Goal: Task Accomplishment & Management: Manage account settings

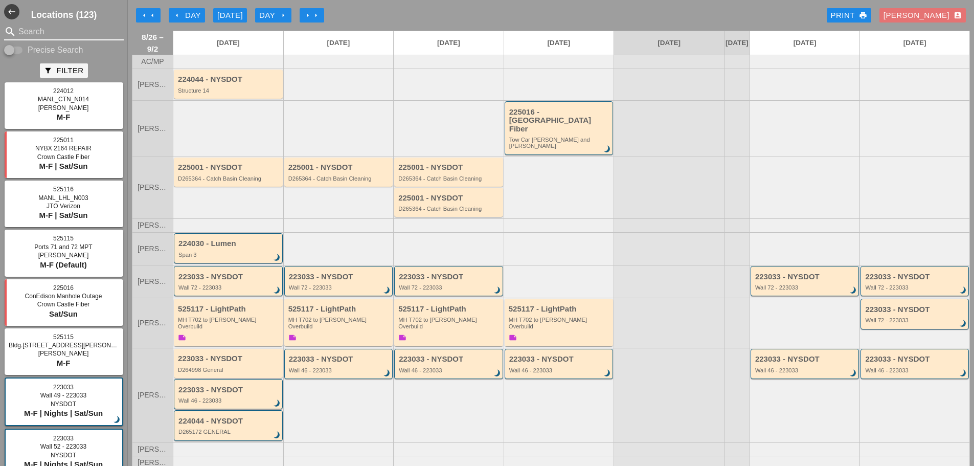
click at [39, 35] on input "Search" at bounding box center [63, 32] width 91 height 16
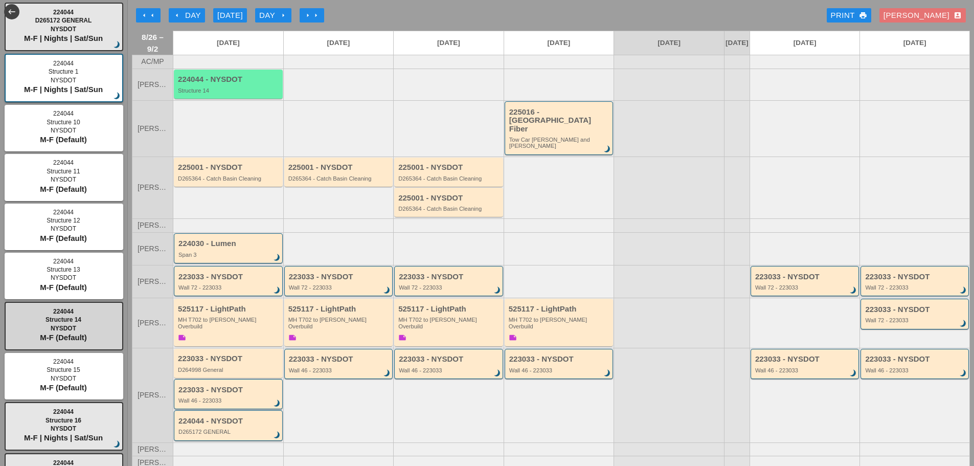
scroll to position [102, 0]
type input "224044"
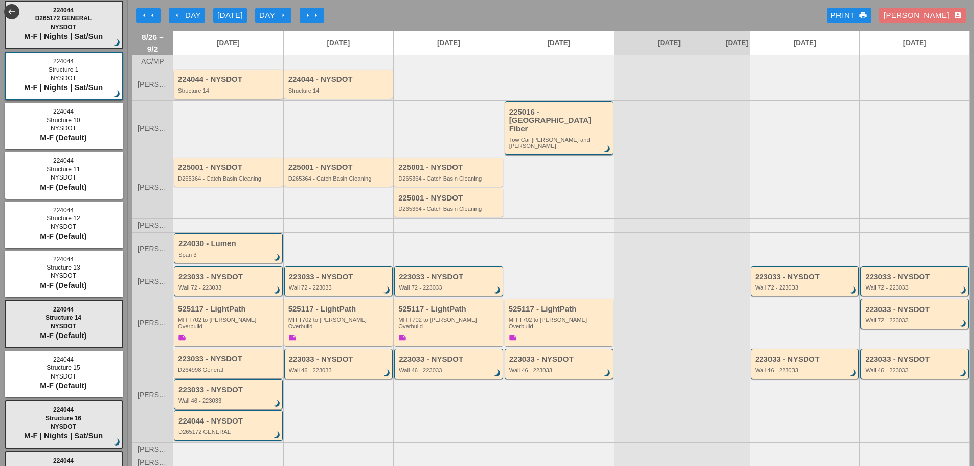
click at [203, 94] on div "Structure 14" at bounding box center [229, 90] width 102 height 6
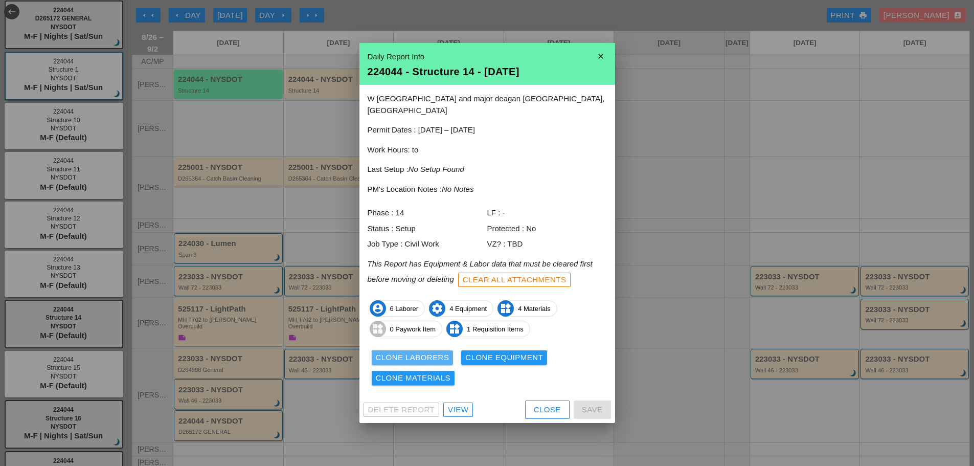
click at [405, 352] on div "Clone Laborers" at bounding box center [413, 358] width 74 height 12
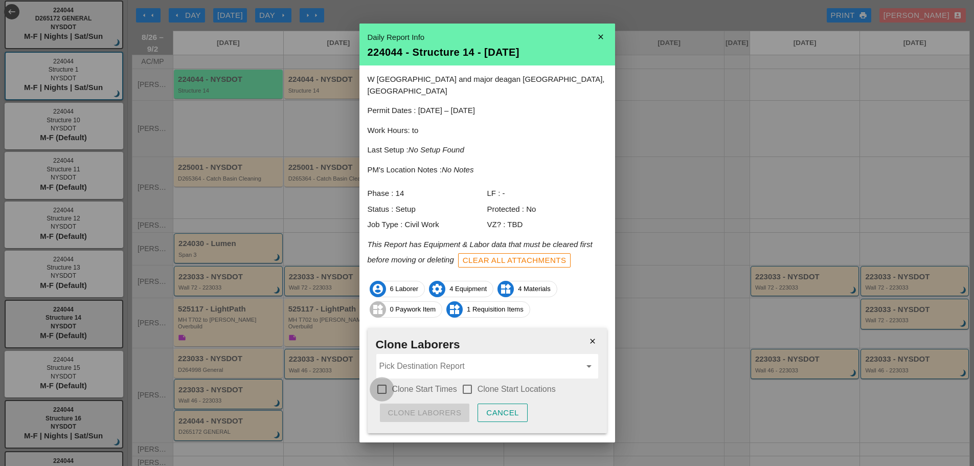
drag, startPoint x: 381, startPoint y: 375, endPoint x: 423, endPoint y: 371, distance: 41.6
click at [385, 380] on div at bounding box center [381, 388] width 17 height 17
checkbox input "true"
click at [464, 380] on div at bounding box center [467, 388] width 17 height 17
checkbox input "true"
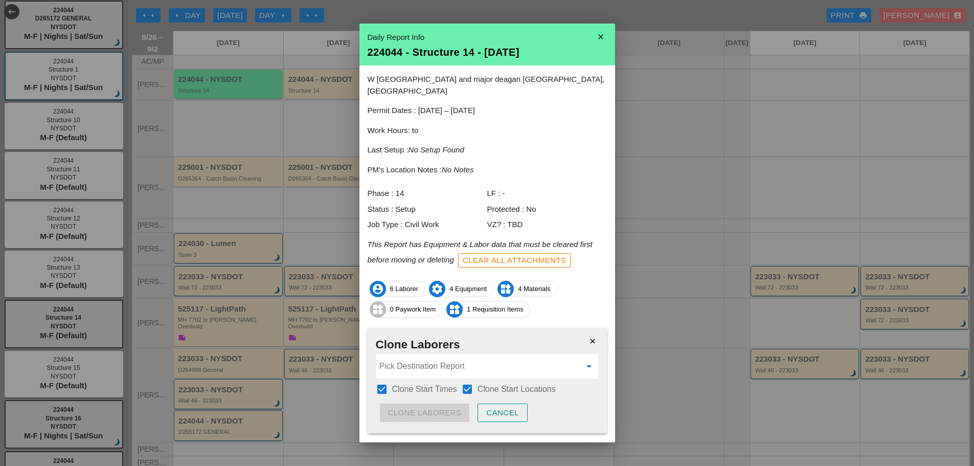
click at [452, 358] on input "Pick Destination Report" at bounding box center [479, 366] width 201 height 16
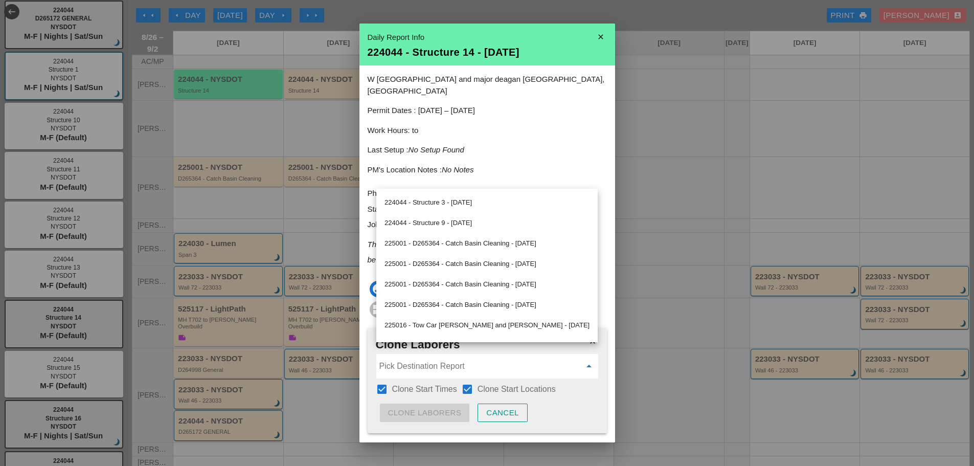
scroll to position [464, 0]
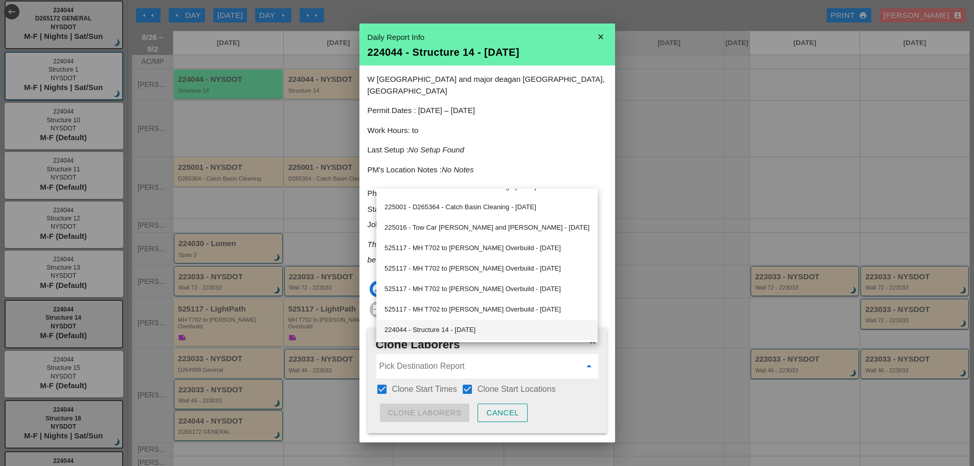
click at [465, 329] on div "224044 - Structure 14 - [DATE]" at bounding box center [486, 330] width 205 height 12
type input "224044 - Structure 14 - [DATE]"
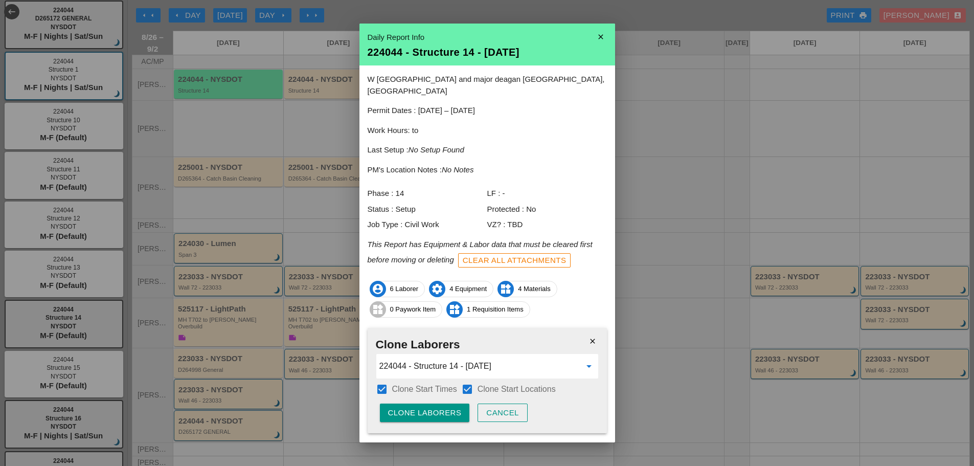
click at [437, 407] on div "Clone Laborers" at bounding box center [425, 413] width 74 height 12
click at [439, 407] on div "Are you sure?" at bounding box center [420, 413] width 65 height 12
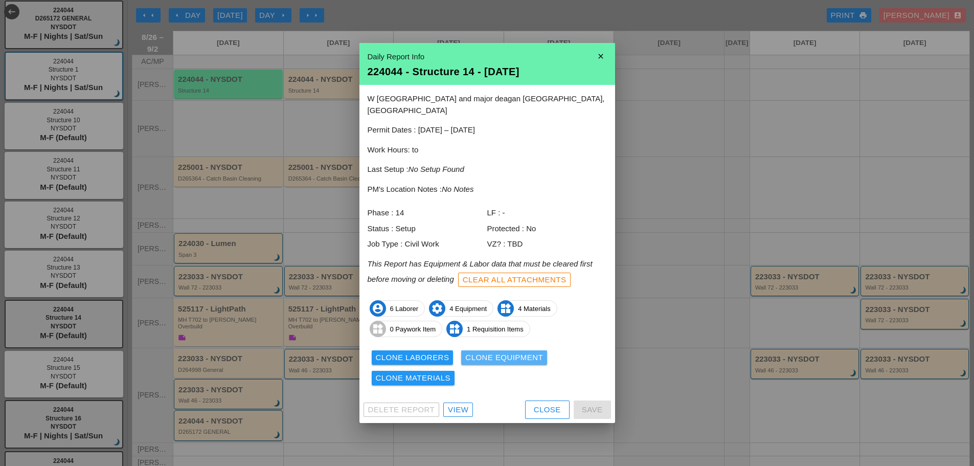
click at [469, 352] on div "Clone Equipment" at bounding box center [504, 358] width 78 height 12
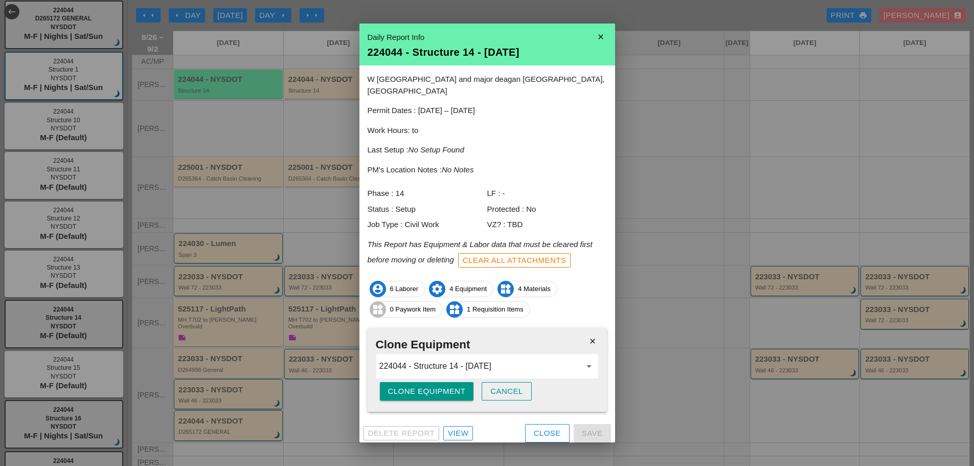
click at [417, 385] on div "Clone Equipment" at bounding box center [427, 391] width 78 height 12
click at [417, 385] on div "Are you sure?" at bounding box center [420, 391] width 65 height 12
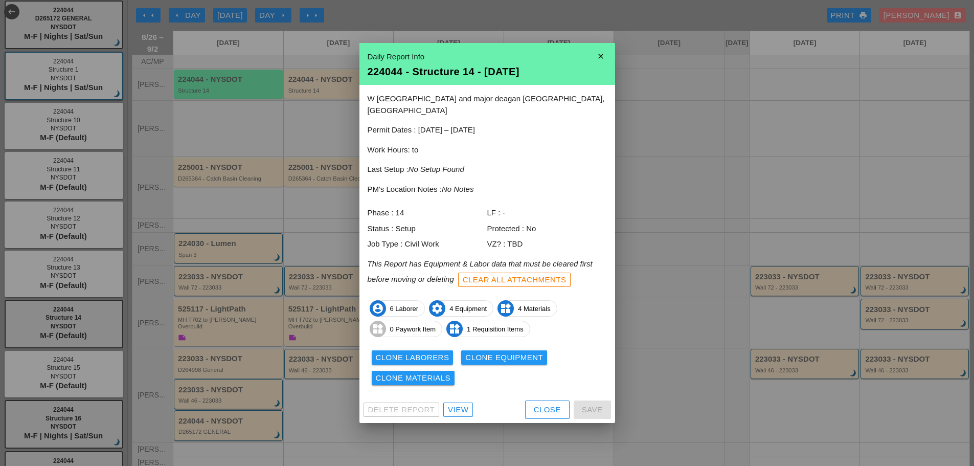
click at [415, 372] on div "Clone Materials" at bounding box center [413, 378] width 75 height 12
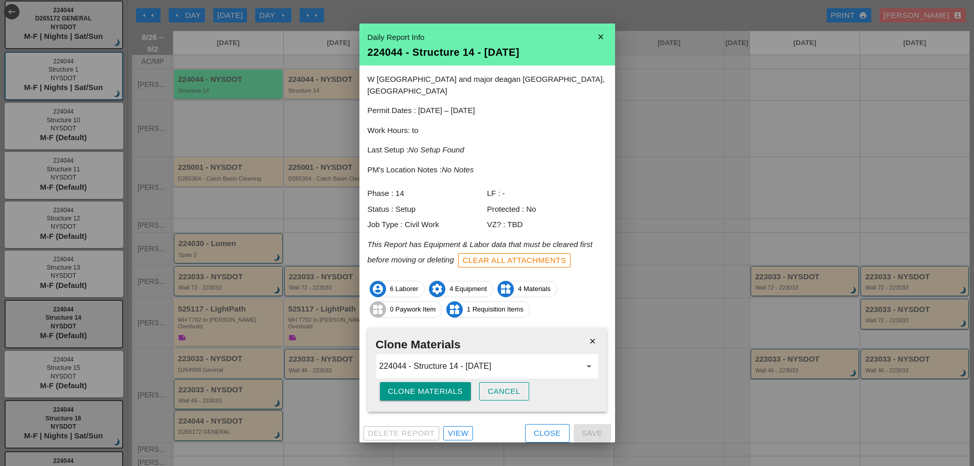
click at [411, 385] on div "Clone Materials" at bounding box center [425, 391] width 75 height 12
click at [413, 385] on div "Are you sure?" at bounding box center [420, 391] width 65 height 12
click at [413, 385] on div "Clone Materials" at bounding box center [425, 391] width 75 height 12
click at [413, 385] on div "Are you sure?" at bounding box center [420, 391] width 65 height 12
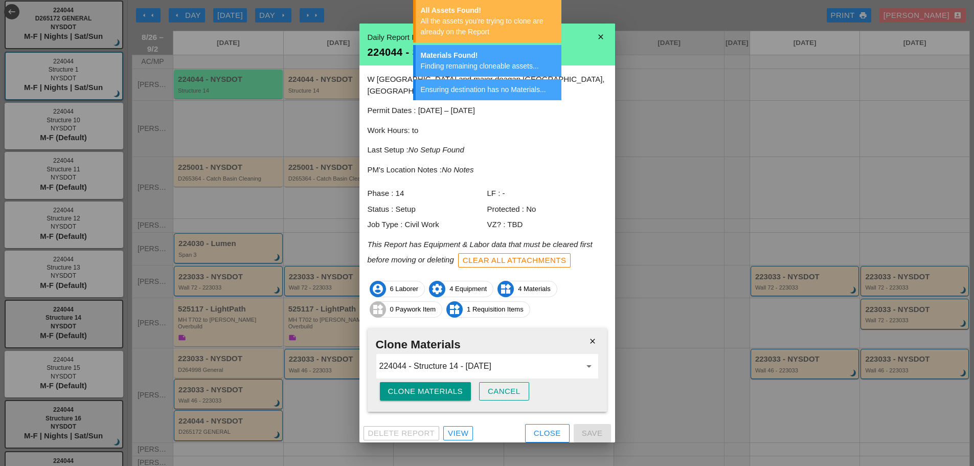
click at [606, 39] on icon "close" at bounding box center [600, 37] width 20 height 20
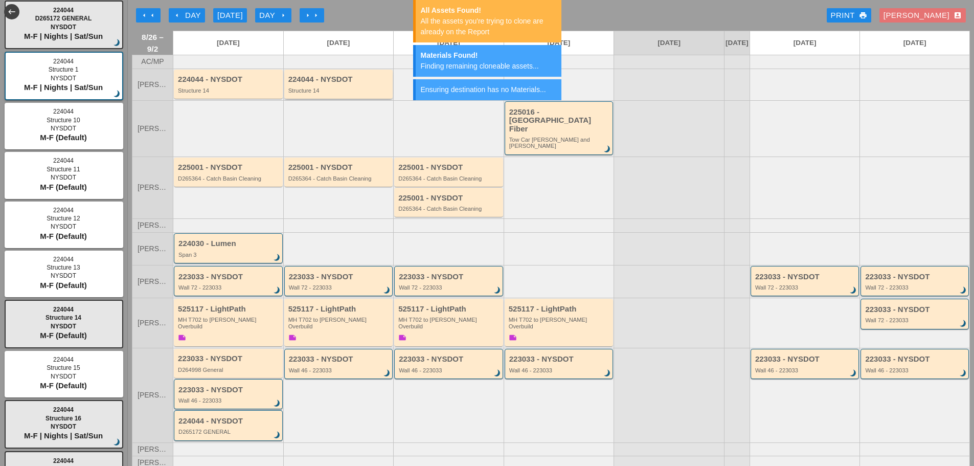
click at [362, 92] on div "224044 - NYSDOT Structure 14" at bounding box center [339, 84] width 102 height 18
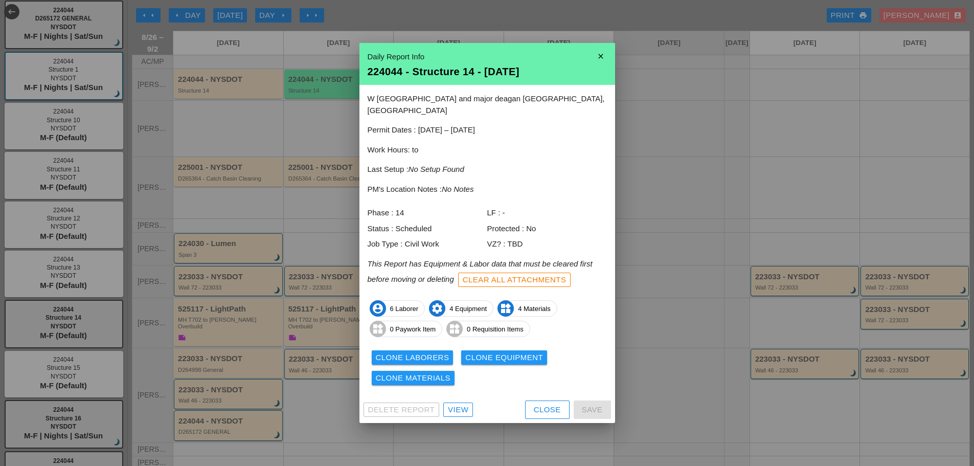
click at [600, 62] on icon "close" at bounding box center [600, 56] width 20 height 20
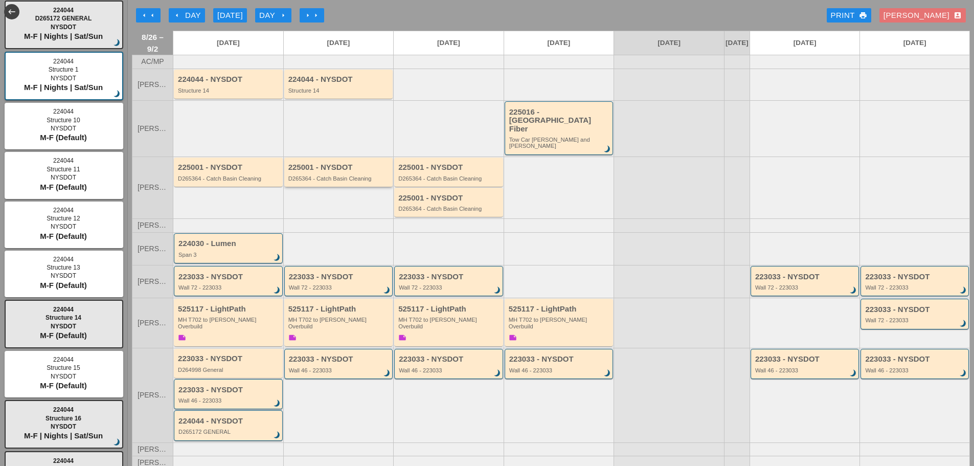
click at [306, 175] on div "D265364 - Catch Basin Cleaning" at bounding box center [339, 178] width 102 height 6
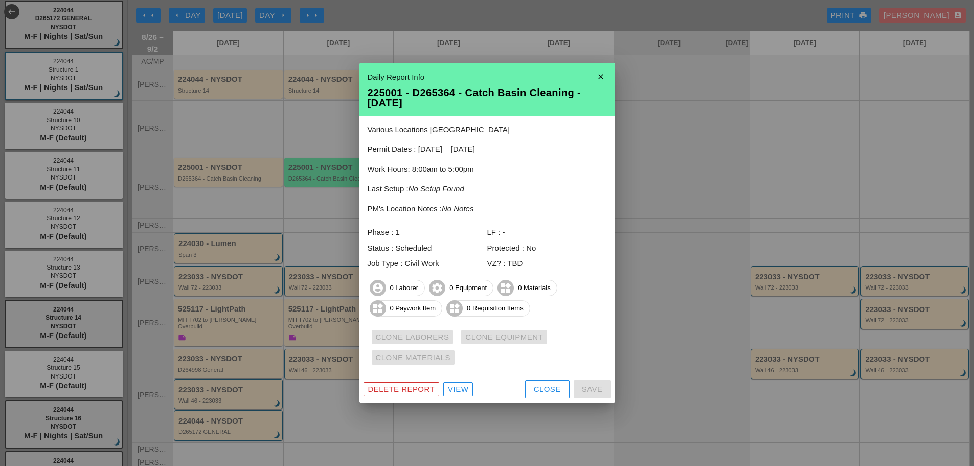
click at [598, 78] on icon "close" at bounding box center [600, 76] width 20 height 20
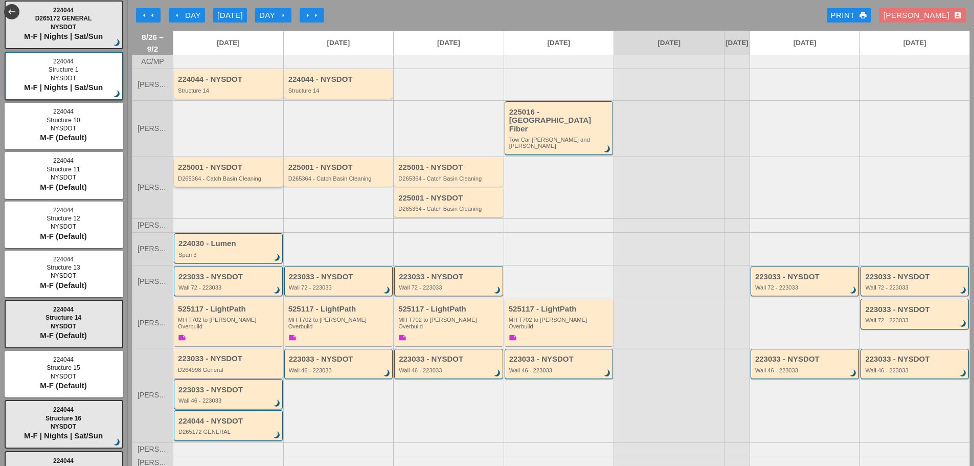
click at [197, 175] on div "D265364 - Catch Basin Cleaning" at bounding box center [229, 178] width 102 height 6
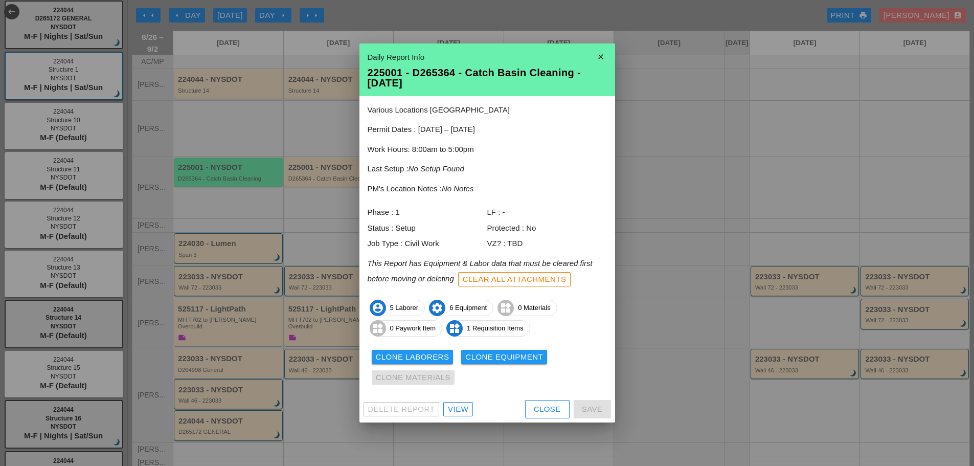
click at [396, 355] on div "Clone Laborers" at bounding box center [413, 357] width 74 height 12
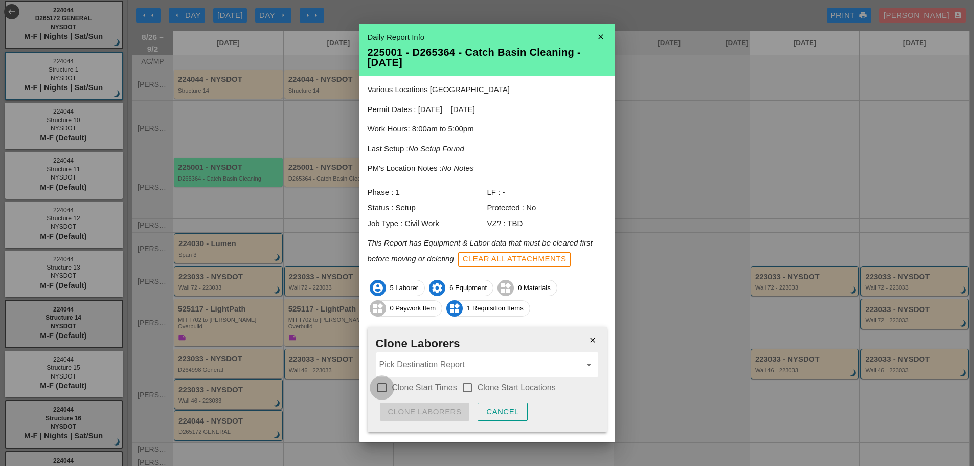
click at [378, 388] on div at bounding box center [381, 387] width 17 height 17
checkbox input "true"
drag, startPoint x: 465, startPoint y: 387, endPoint x: 465, endPoint y: 379, distance: 7.7
click at [465, 387] on div at bounding box center [467, 387] width 17 height 17
checkbox input "true"
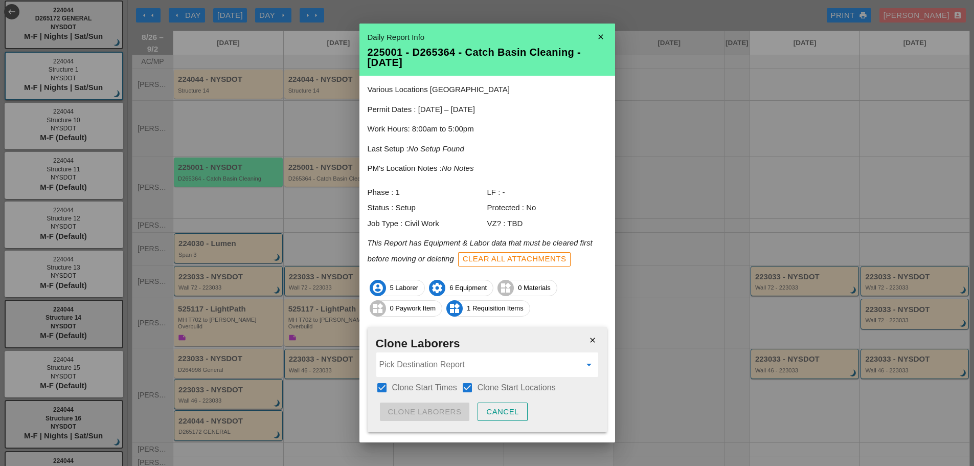
click at [447, 367] on input "Pick Destination Report" at bounding box center [479, 364] width 201 height 16
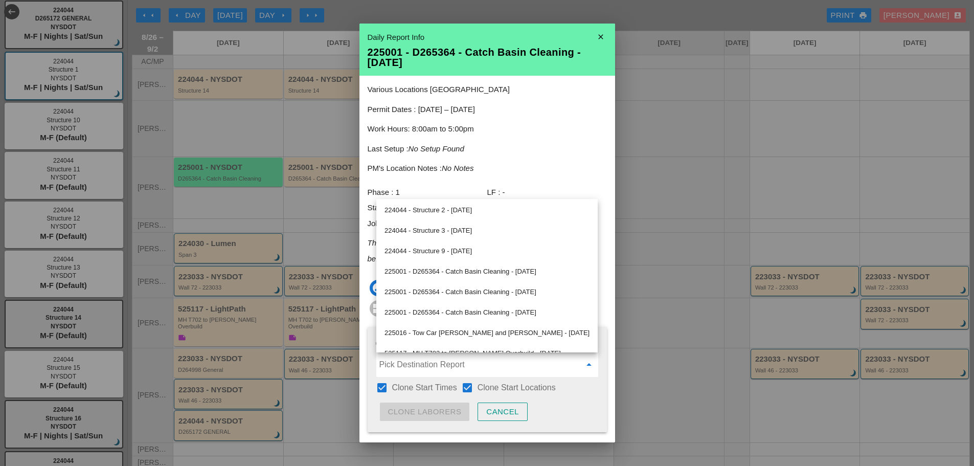
scroll to position [362, 0]
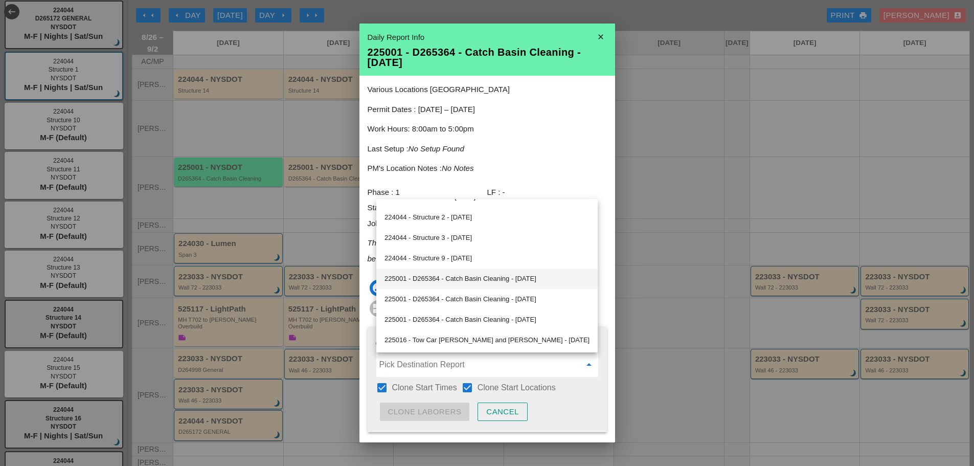
click at [446, 273] on div "225001 - D265364 - Catch Basin Cleaning - [DATE]" at bounding box center [486, 278] width 205 height 12
type input "225001 - D265364 - Catch Basin Cleaning - [DATE]"
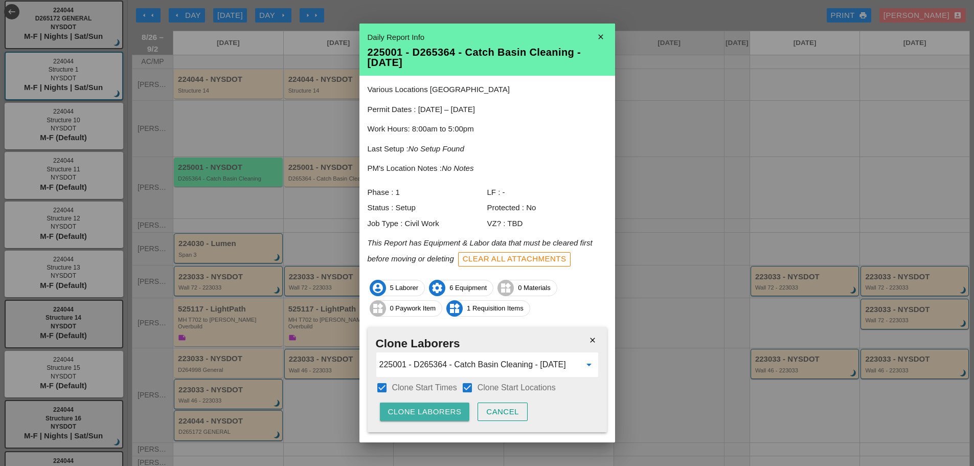
click at [435, 406] on div "Clone Laborers" at bounding box center [425, 412] width 74 height 12
click at [437, 404] on button "Clone Laborers" at bounding box center [425, 411] width 90 height 18
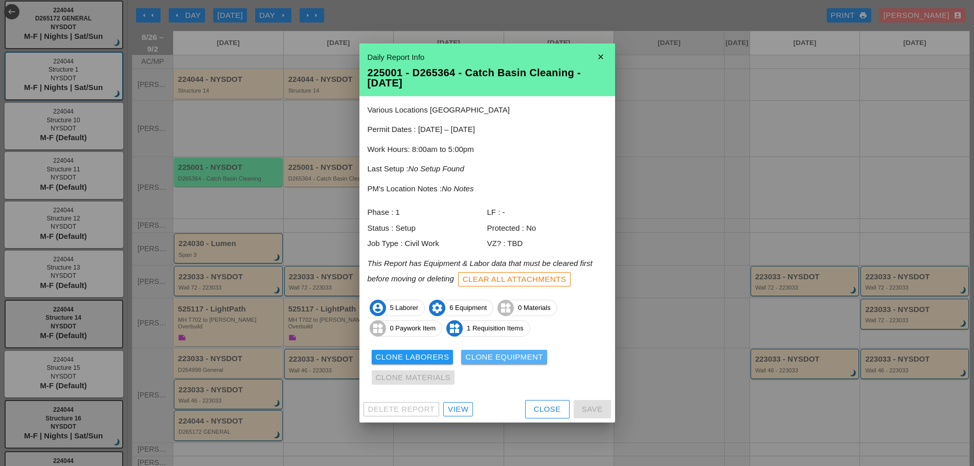
click at [525, 352] on div "Clone Equipment" at bounding box center [504, 357] width 78 height 12
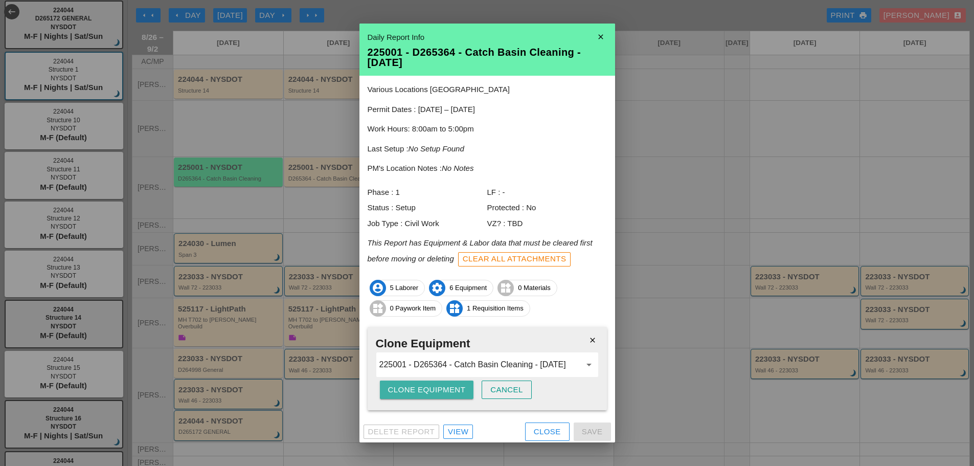
click at [435, 393] on div "Clone Equipment" at bounding box center [427, 390] width 78 height 12
click at [437, 393] on div "Clone Equipment" at bounding box center [427, 390] width 78 height 12
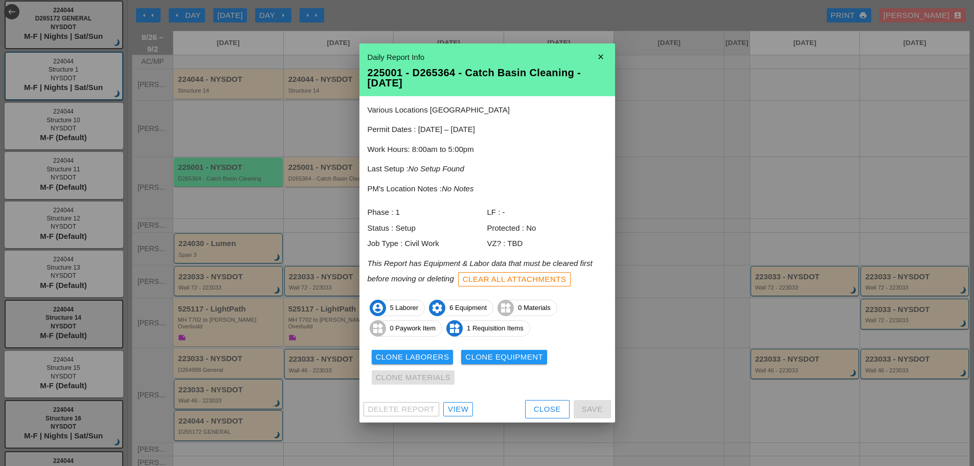
click at [607, 57] on icon "close" at bounding box center [600, 57] width 20 height 20
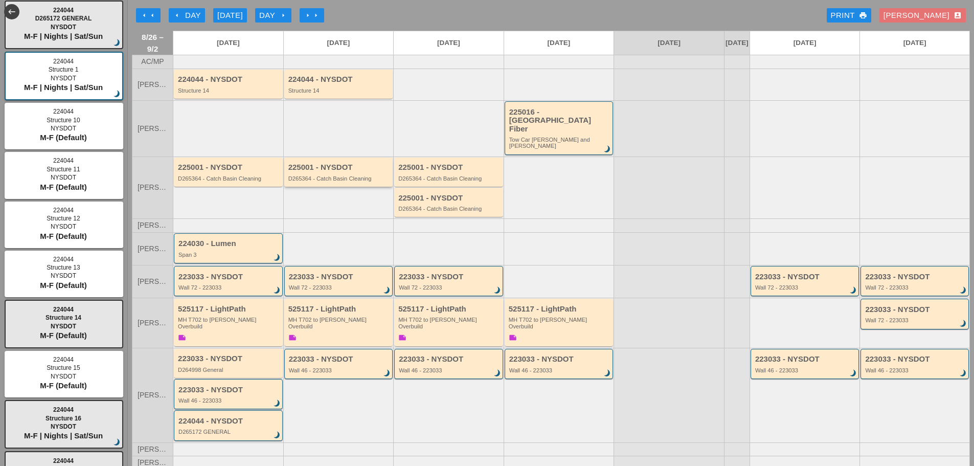
click at [335, 163] on div "225001 - NYSDOT" at bounding box center [339, 167] width 102 height 9
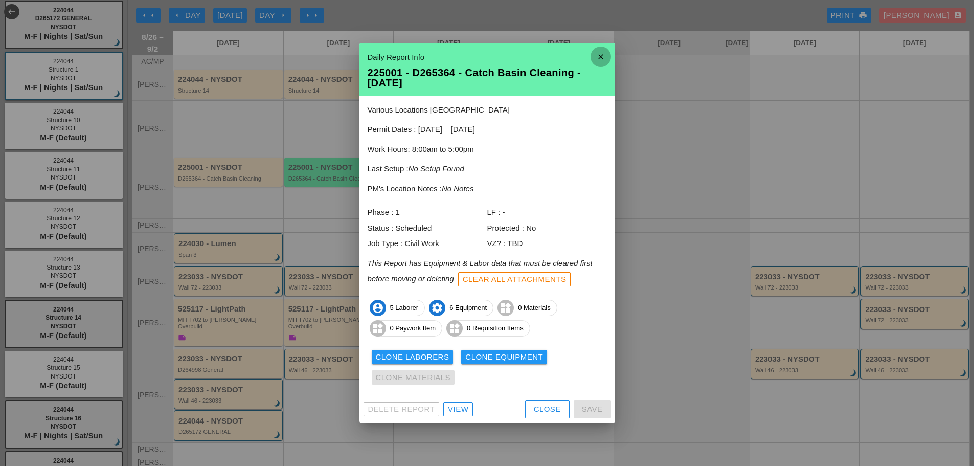
click at [607, 55] on icon "close" at bounding box center [600, 57] width 20 height 20
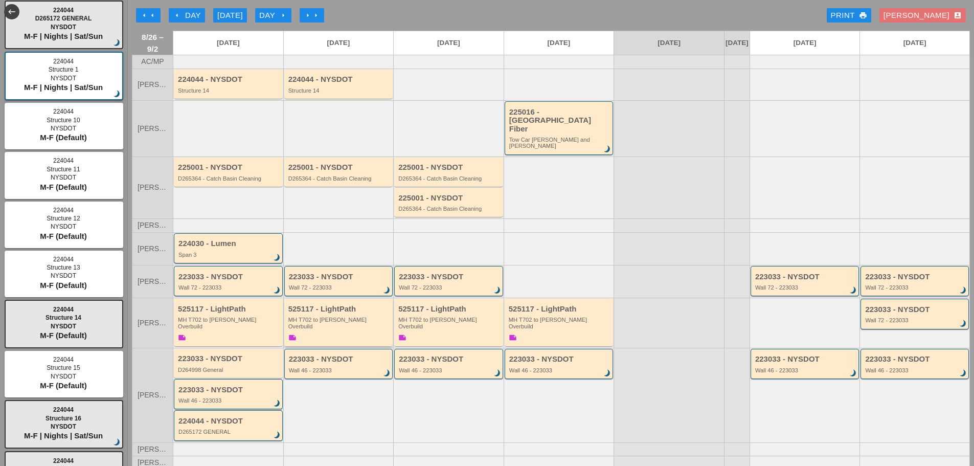
click at [356, 324] on div "525117 - LightPath MH T702 to [PERSON_NAME] Overbuild note" at bounding box center [339, 324] width 102 height 38
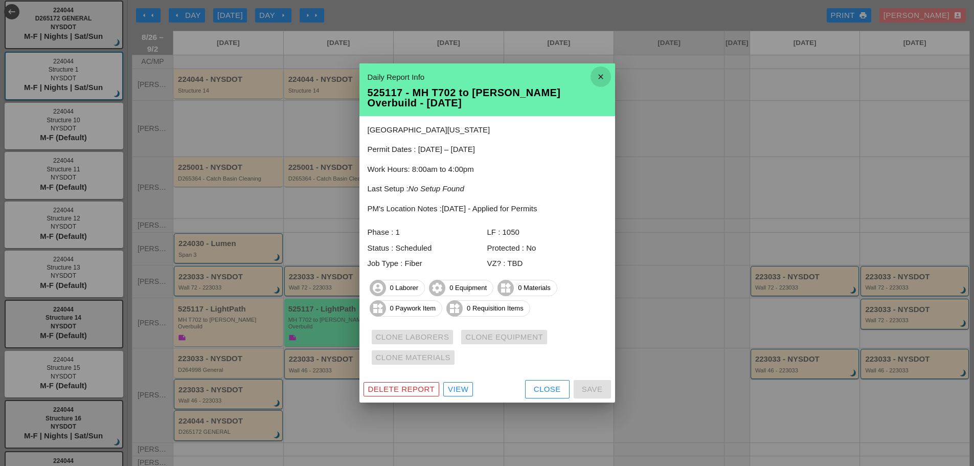
click at [596, 71] on icon "close" at bounding box center [600, 76] width 20 height 20
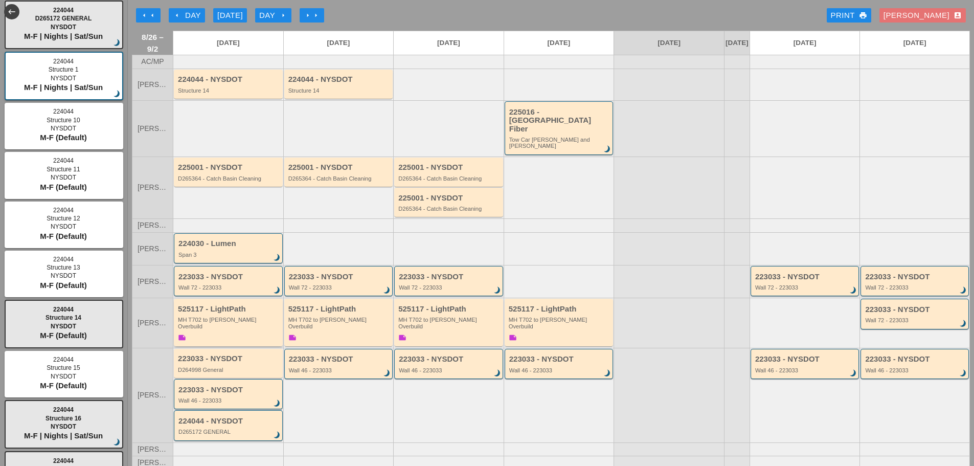
click at [237, 316] on div "525117 - LightPath MH T702 to [PERSON_NAME] Overbuild note" at bounding box center [229, 324] width 102 height 38
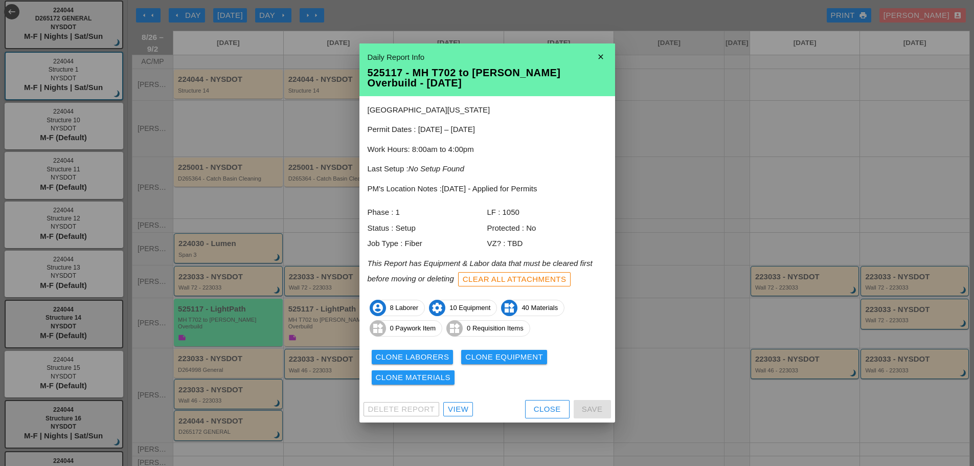
click at [382, 355] on div "Clone Laborers" at bounding box center [413, 357] width 74 height 12
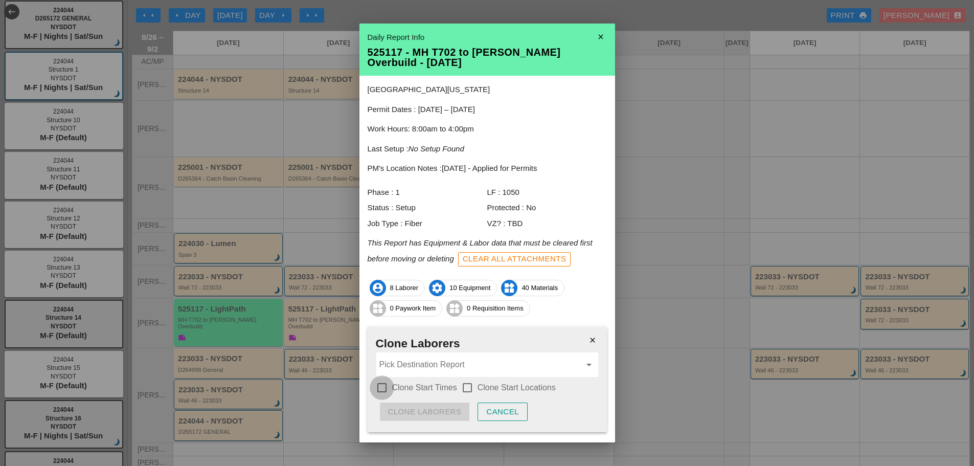
drag, startPoint x: 379, startPoint y: 388, endPoint x: 408, endPoint y: 381, distance: 30.4
click at [379, 388] on div at bounding box center [381, 387] width 17 height 17
checkbox input "true"
click at [465, 385] on div at bounding box center [467, 387] width 17 height 17
checkbox input "true"
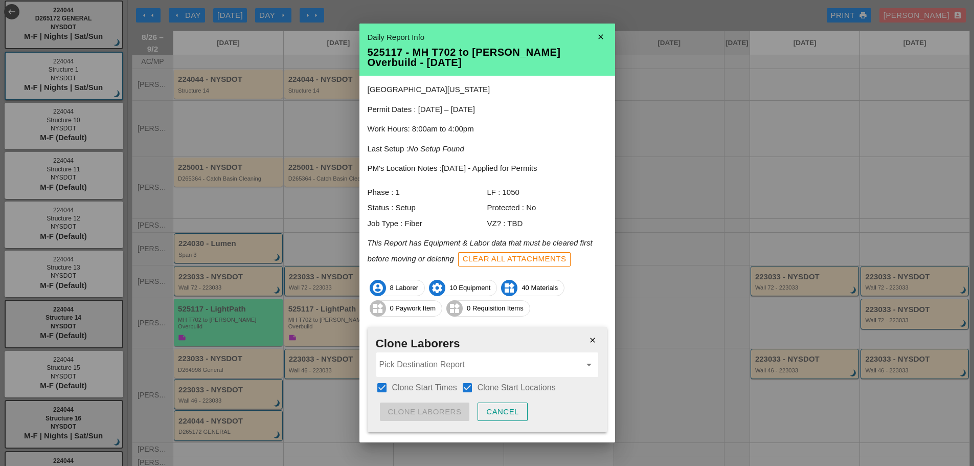
click at [442, 367] on input "Pick Destination Report" at bounding box center [479, 364] width 201 height 16
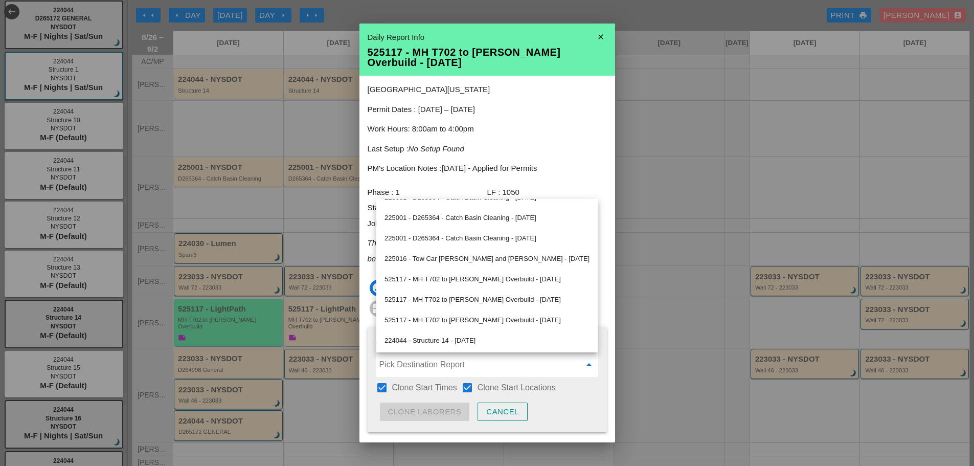
scroll to position [464, 0]
click at [426, 279] on div "525117 - MH T702 to [PERSON_NAME] Overbuild - [DATE]" at bounding box center [486, 278] width 205 height 12
type input "525117 - MH T702 to [PERSON_NAME] Overbuild - [DATE]"
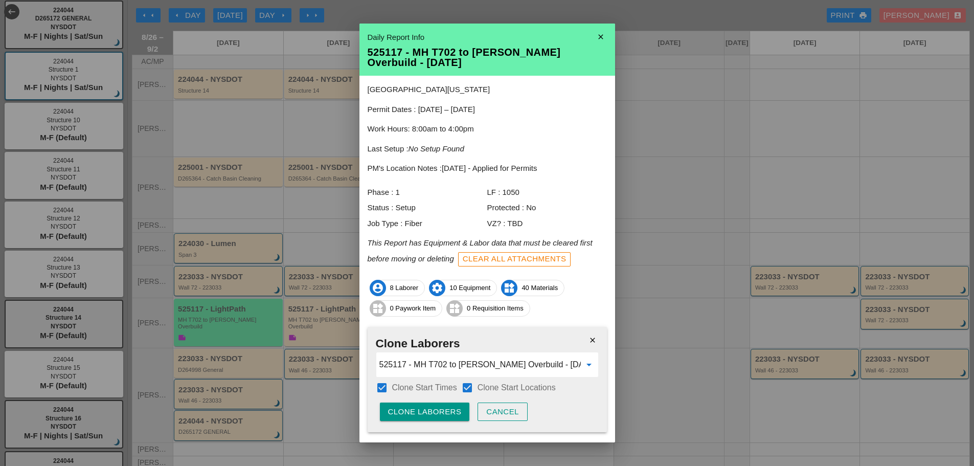
click at [432, 407] on div "Clone Laborers" at bounding box center [425, 412] width 74 height 12
click at [432, 406] on div "Are you sure?" at bounding box center [420, 412] width 65 height 12
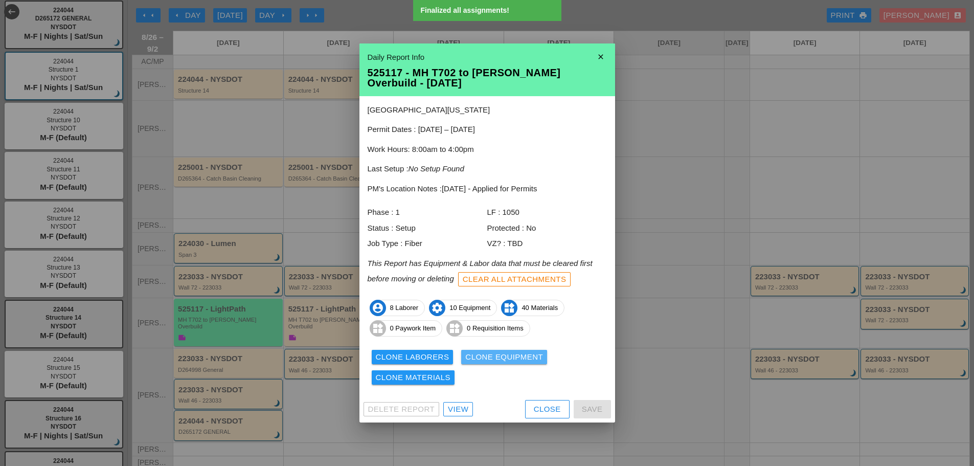
click at [484, 357] on div "Clone Equipment" at bounding box center [504, 357] width 78 height 12
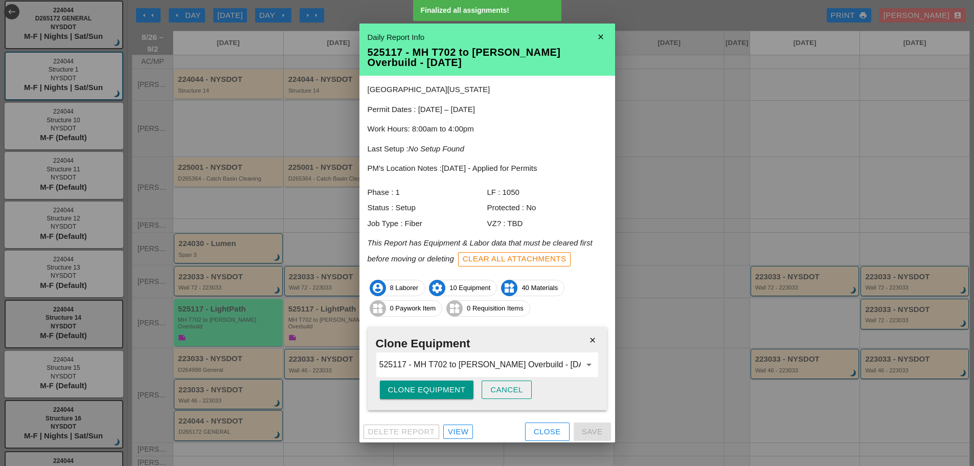
click at [423, 391] on div "Clone Equipment" at bounding box center [427, 390] width 78 height 12
click at [423, 391] on div "Are you sure?" at bounding box center [420, 390] width 65 height 12
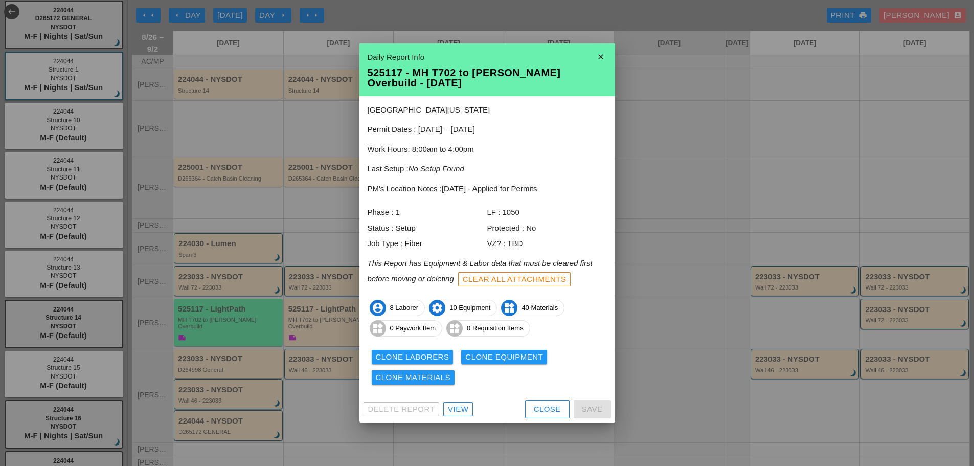
click at [518, 355] on div "Clone Equipment" at bounding box center [504, 357] width 78 height 12
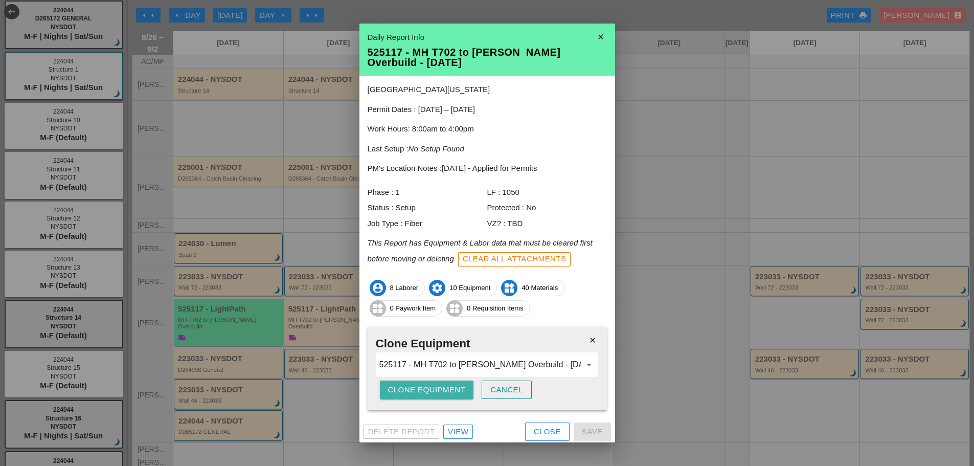
click at [440, 386] on div "Clone Equipment" at bounding box center [427, 390] width 78 height 12
click at [441, 386] on div "Clone Equipment" at bounding box center [427, 390] width 78 height 12
click at [428, 393] on div "Clone Equipment" at bounding box center [427, 390] width 78 height 12
click at [431, 395] on div "Are you sure?" at bounding box center [420, 390] width 65 height 12
click at [417, 385] on div "Clone Equipment" at bounding box center [427, 390] width 78 height 12
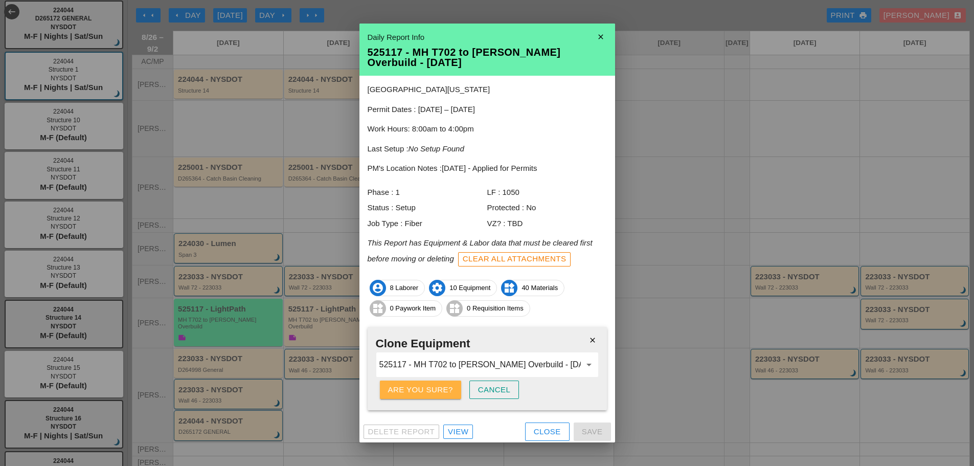
click at [417, 385] on div "Are you sure?" at bounding box center [420, 390] width 65 height 12
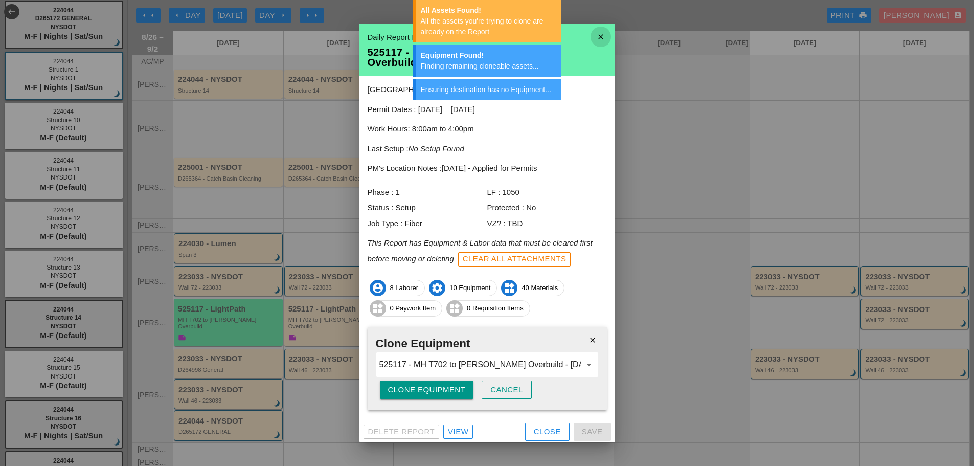
click at [591, 36] on icon "close" at bounding box center [600, 37] width 20 height 20
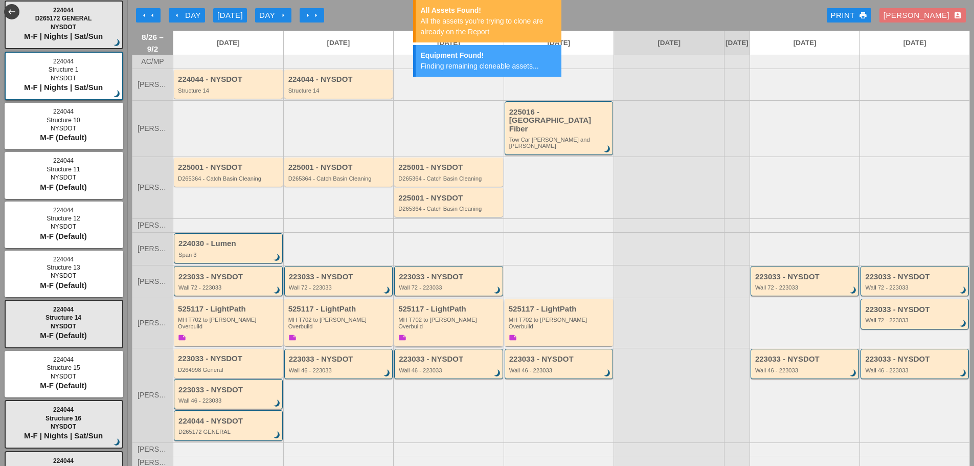
click at [459, 316] on div "525117 - LightPath MH T702 to [PERSON_NAME] Overbuild note" at bounding box center [449, 324] width 102 height 38
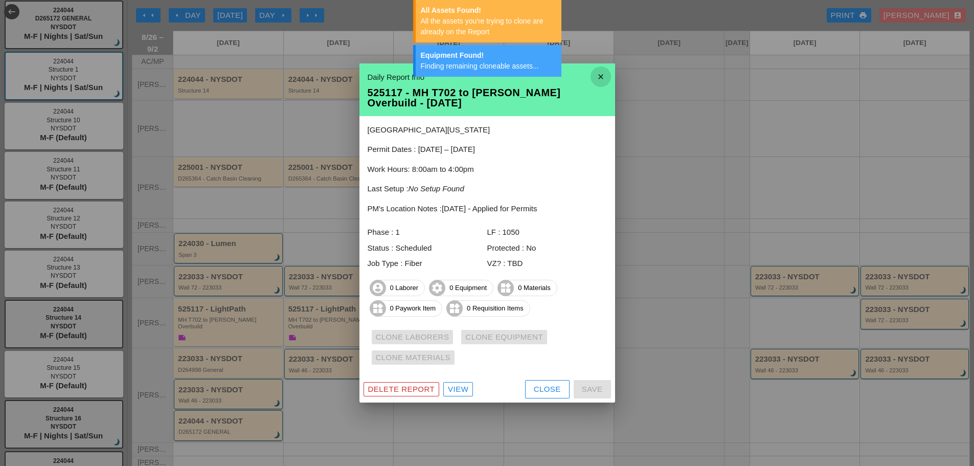
click at [599, 69] on icon "close" at bounding box center [600, 76] width 20 height 20
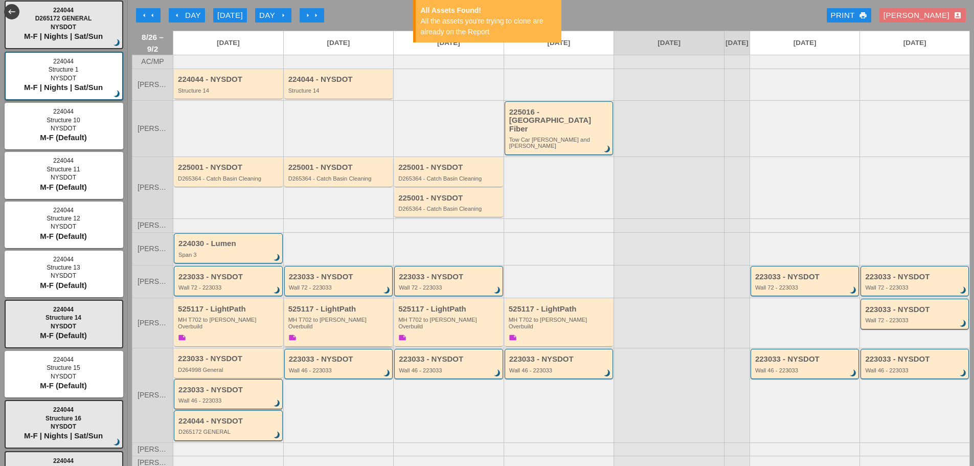
click at [353, 321] on div "525117 - LightPath MH T702 to [PERSON_NAME] Overbuild note" at bounding box center [339, 324] width 102 height 38
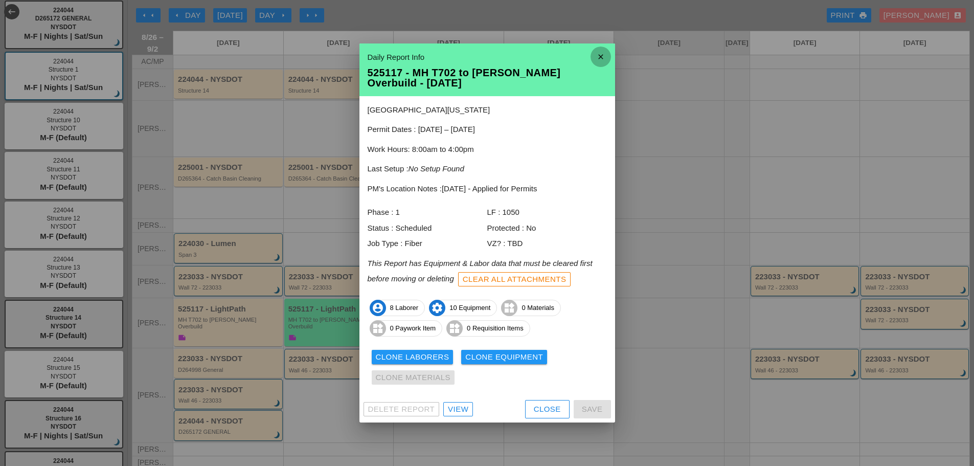
click at [602, 56] on icon "close" at bounding box center [600, 57] width 20 height 20
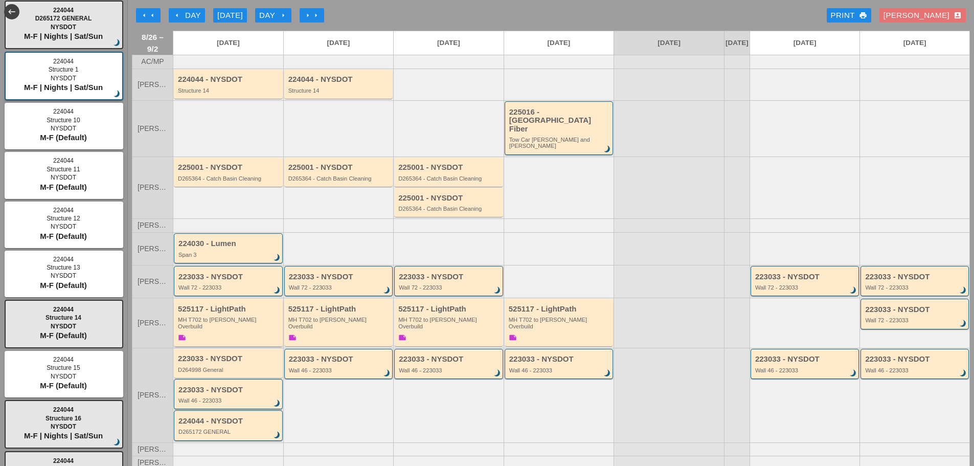
click at [198, 316] on div "MH T702 to [PERSON_NAME] Overbuild" at bounding box center [229, 322] width 102 height 13
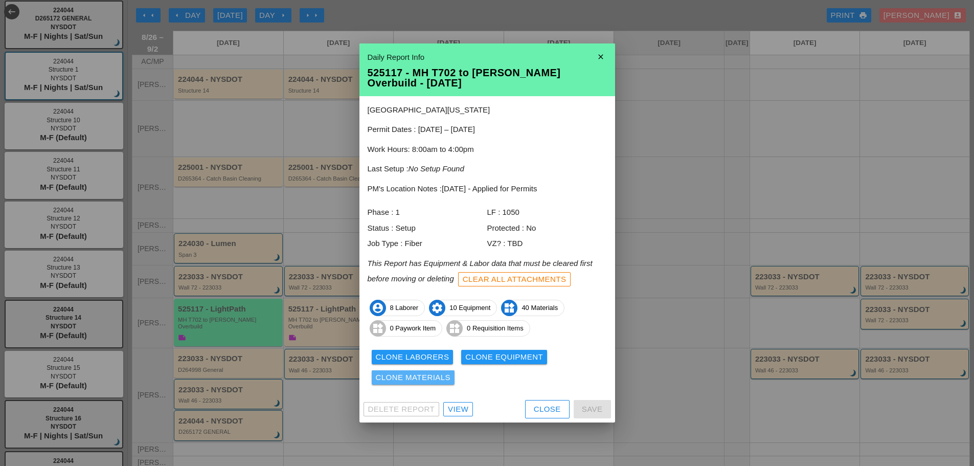
click at [428, 381] on div "Clone Materials" at bounding box center [413, 378] width 75 height 12
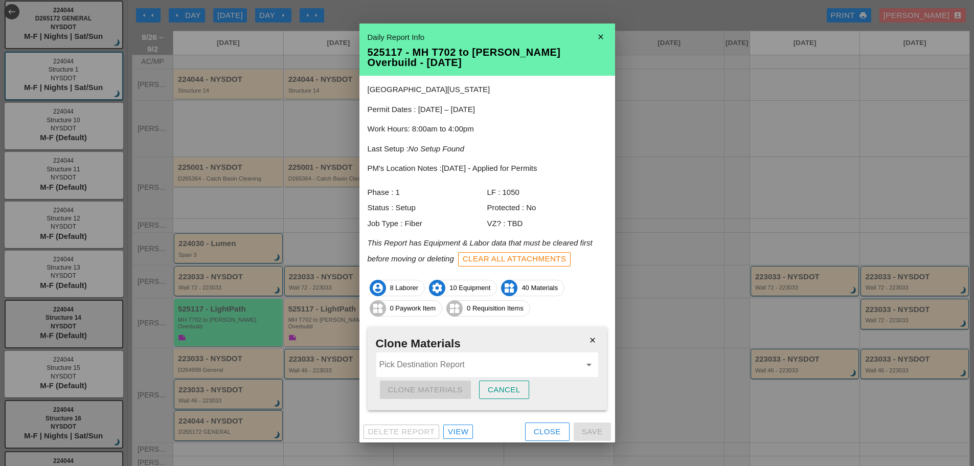
click at [427, 367] on input "Pick Destination Report" at bounding box center [479, 364] width 201 height 16
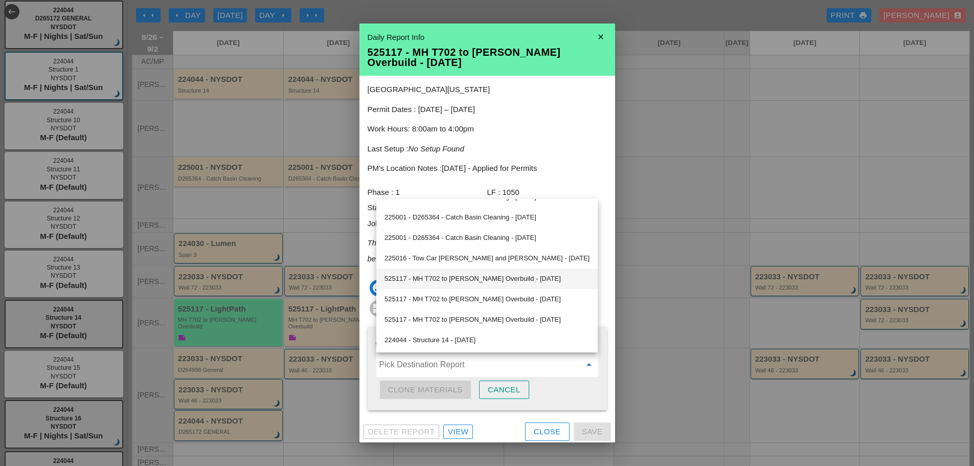
click at [447, 276] on div "525117 - MH T702 to [PERSON_NAME] Overbuild - [DATE]" at bounding box center [486, 278] width 205 height 12
type input "525117 - MH T702 to [PERSON_NAME] Overbuild - [DATE]"
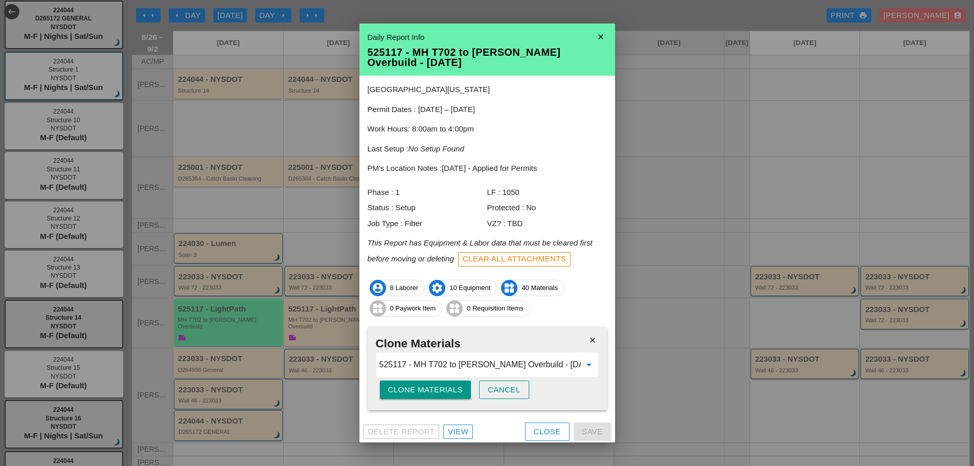
click at [422, 390] on div "Clone Materials" at bounding box center [425, 390] width 75 height 12
click at [422, 388] on div "Are you sure?" at bounding box center [420, 390] width 65 height 12
click at [410, 388] on div "Clone Materials" at bounding box center [425, 390] width 75 height 12
click at [411, 388] on div "Are you sure?" at bounding box center [420, 390] width 65 height 12
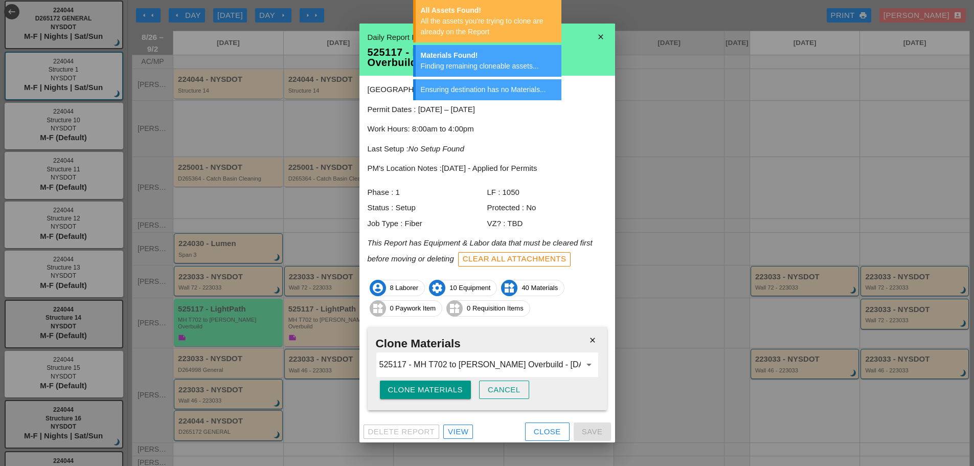
click at [590, 37] on icon "close" at bounding box center [600, 37] width 20 height 20
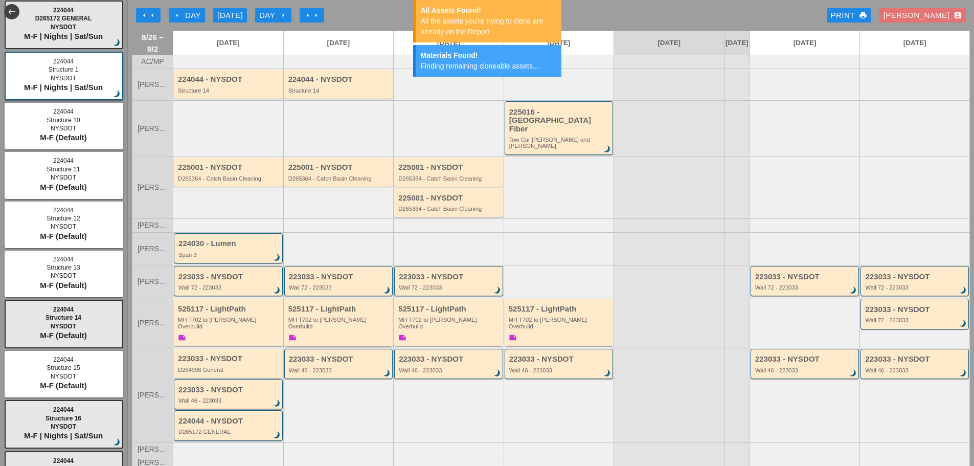
click at [338, 319] on div "525117 - LightPath MH T702 to [PERSON_NAME] Overbuild note" at bounding box center [339, 324] width 102 height 38
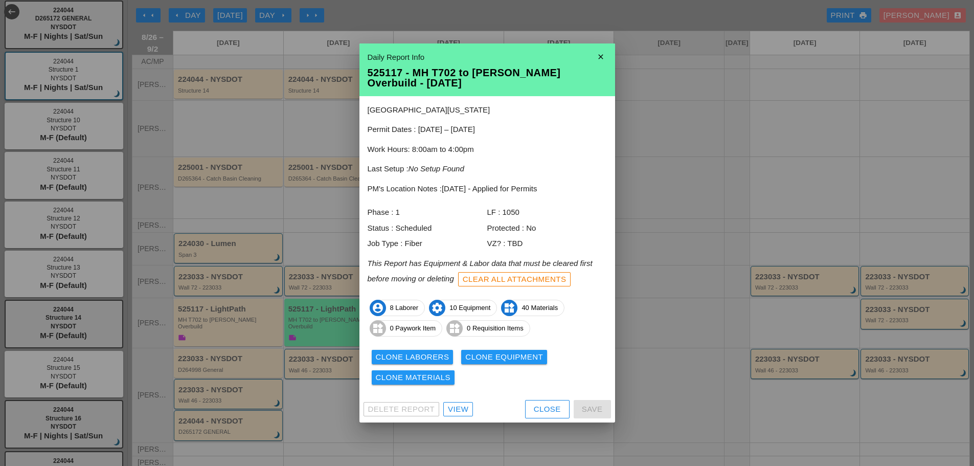
click at [598, 60] on icon "close" at bounding box center [600, 57] width 20 height 20
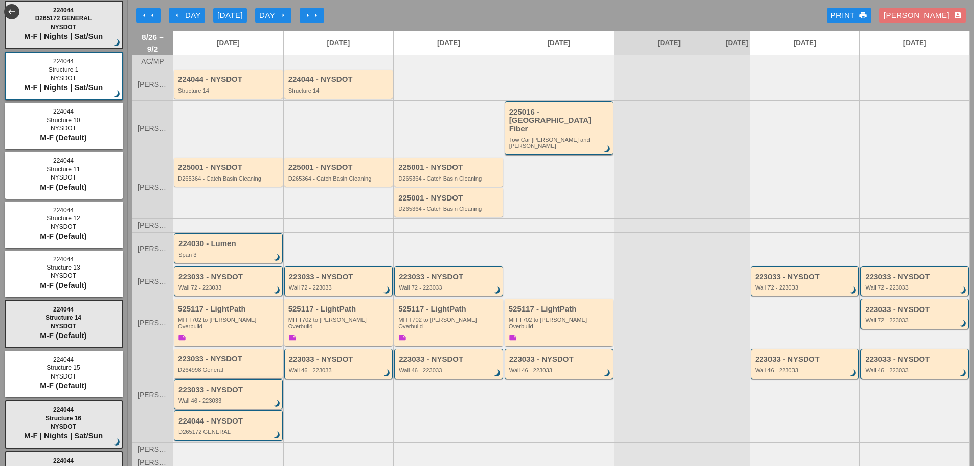
click at [253, 397] on div "Wall 46 - 223033" at bounding box center [228, 400] width 101 height 6
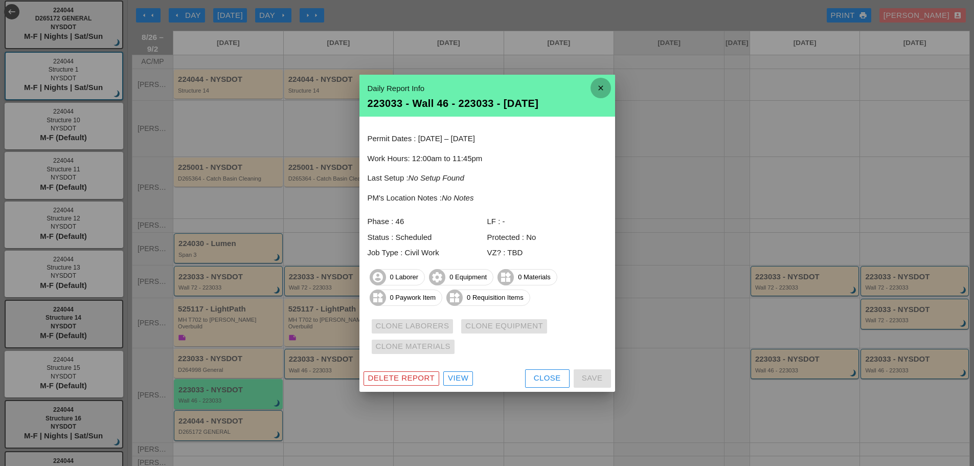
click at [601, 84] on icon "close" at bounding box center [600, 88] width 20 height 20
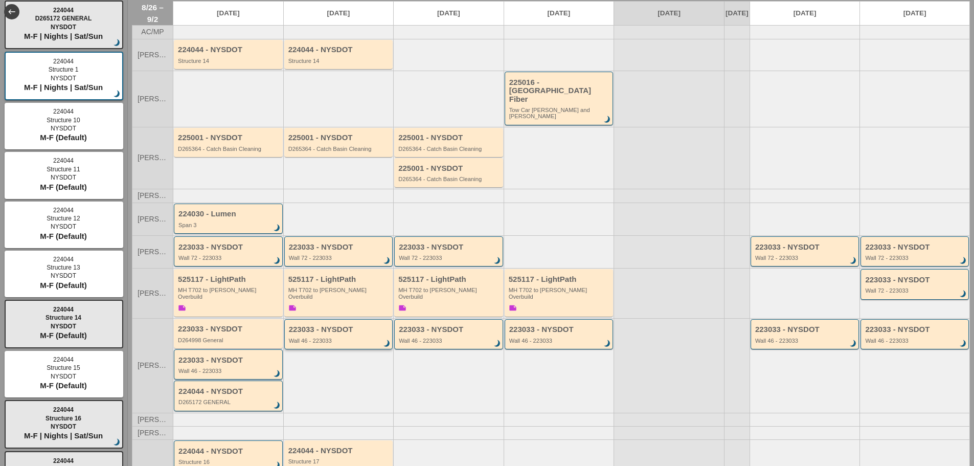
scroll to position [102, 0]
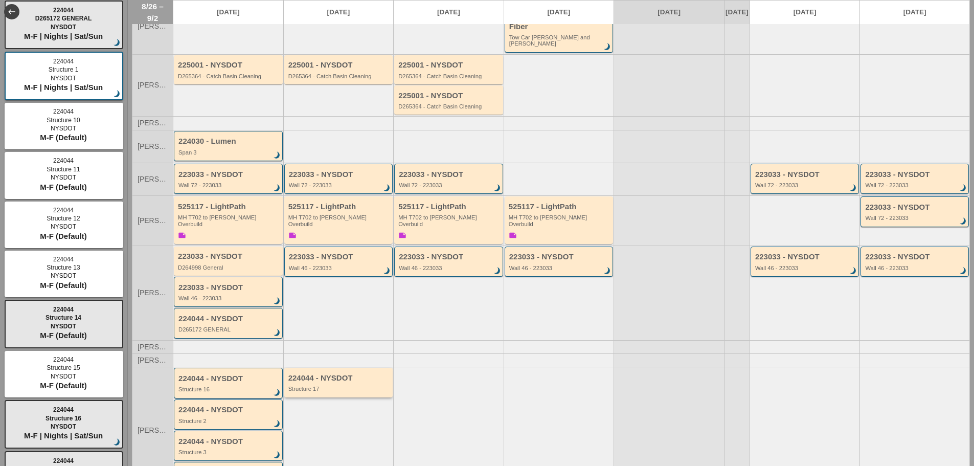
click at [317, 385] on div "Structure 17" at bounding box center [339, 388] width 102 height 6
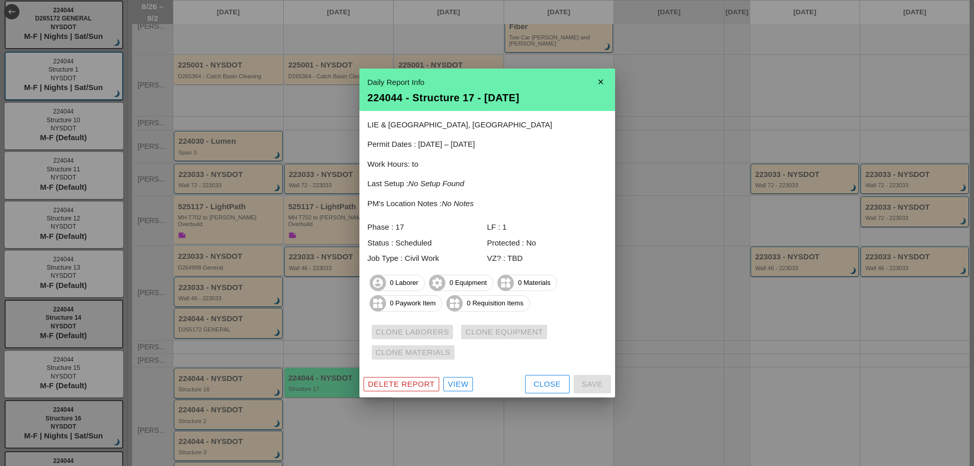
click at [602, 81] on icon "close" at bounding box center [600, 82] width 20 height 20
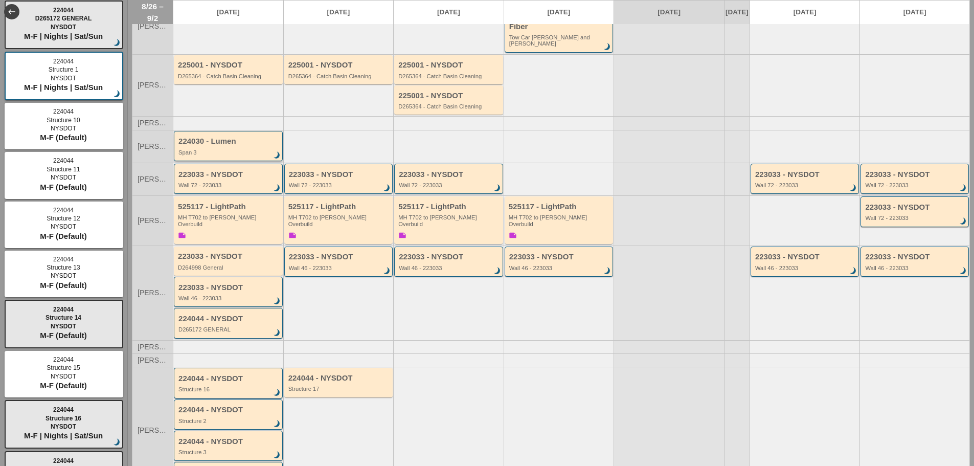
scroll to position [0, 0]
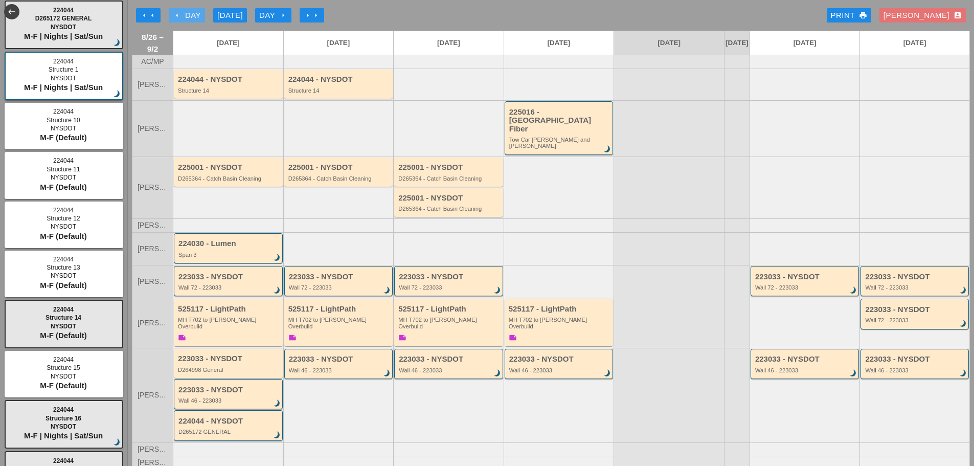
click at [177, 14] on icon "arrow_left" at bounding box center [177, 15] width 8 height 8
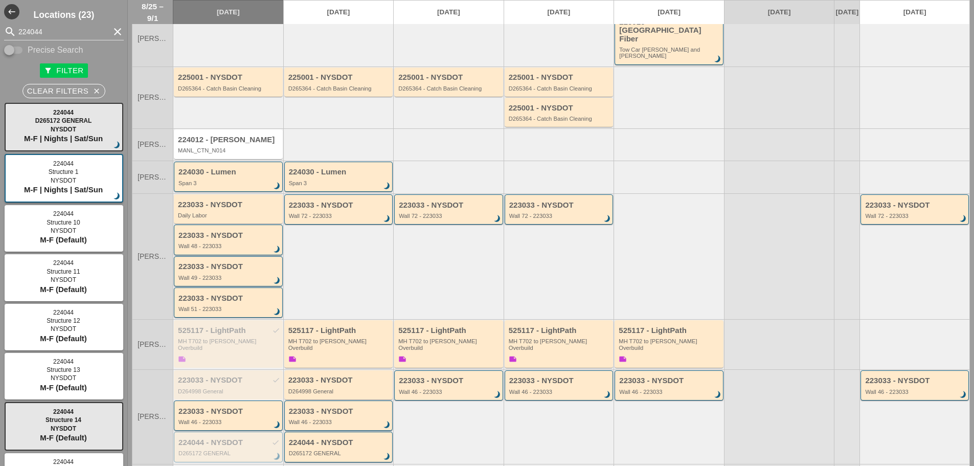
scroll to position [153, 0]
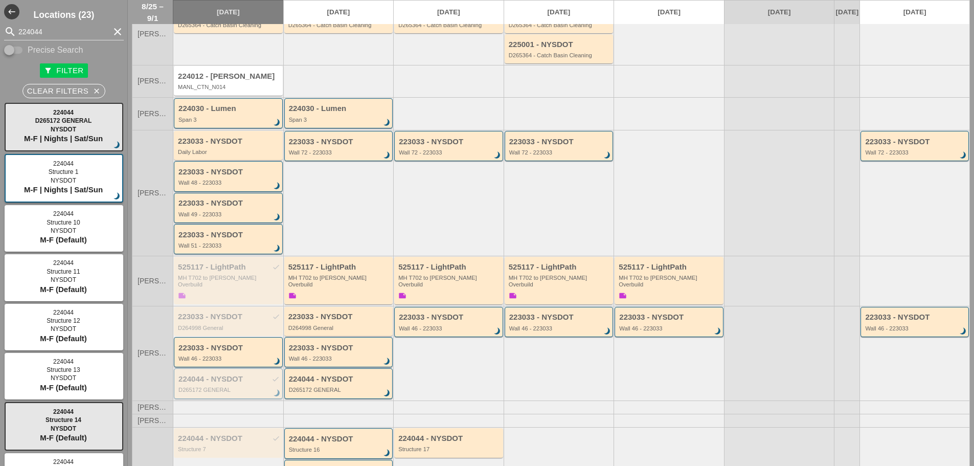
click at [233, 375] on div "224044 - NYSDOT check" at bounding box center [228, 379] width 101 height 9
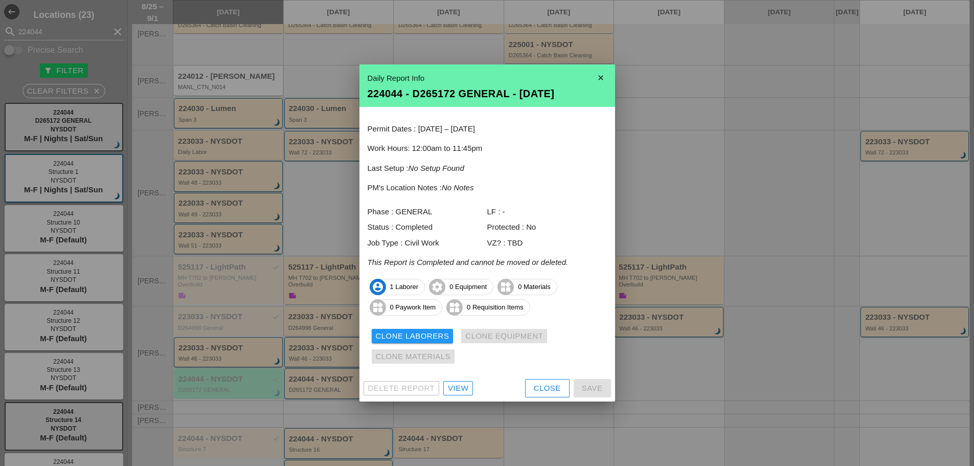
click at [462, 391] on div "View" at bounding box center [458, 388] width 20 height 12
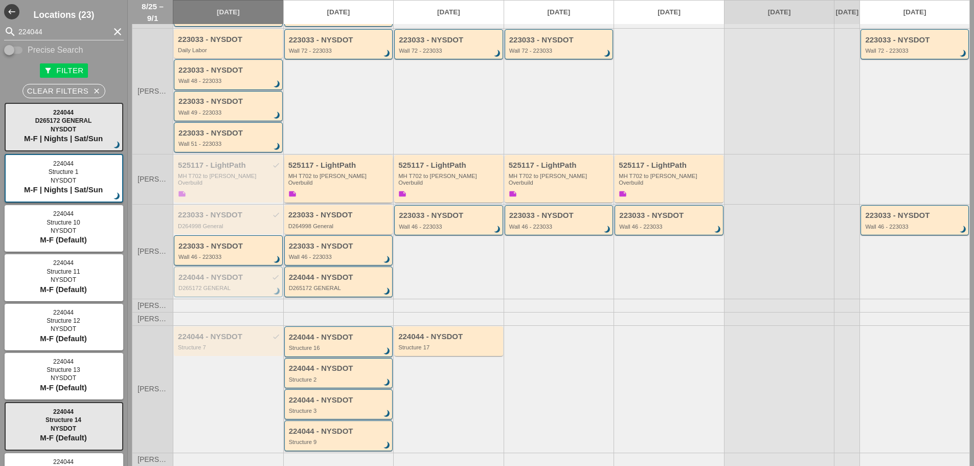
scroll to position [256, 0]
click at [240, 210] on div "223033 - NYSDOT check" at bounding box center [229, 214] width 102 height 9
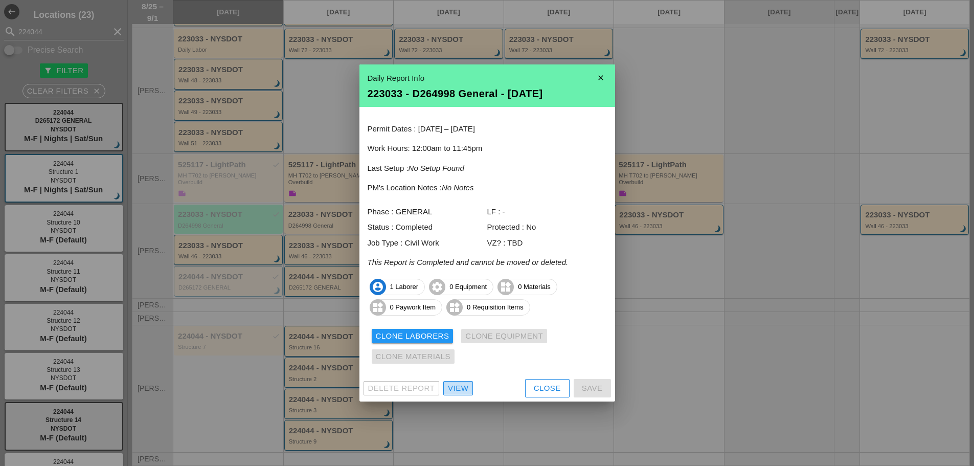
click at [454, 382] on div "View" at bounding box center [458, 388] width 20 height 12
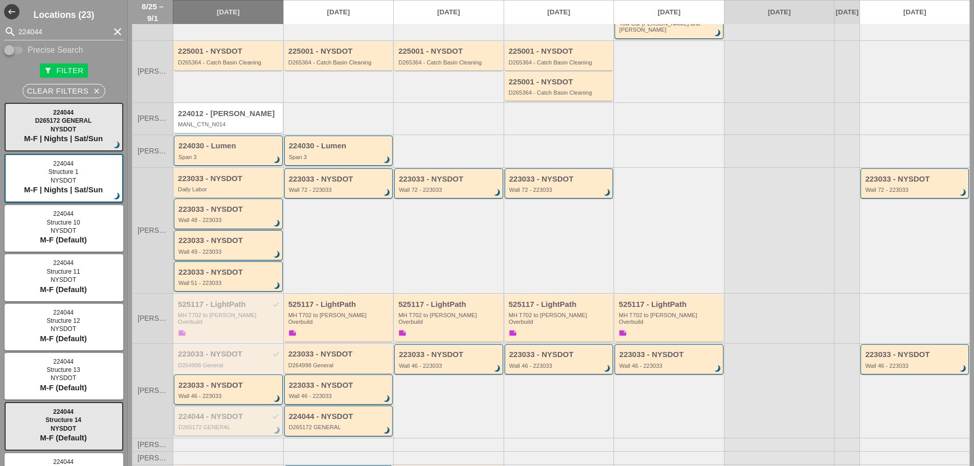
scroll to position [268, 0]
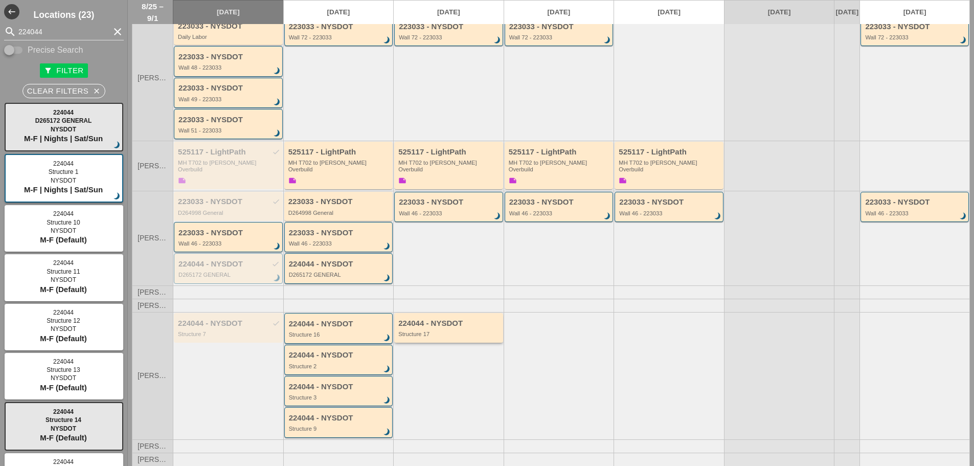
click at [451, 331] on div "Structure 17" at bounding box center [449, 334] width 102 height 6
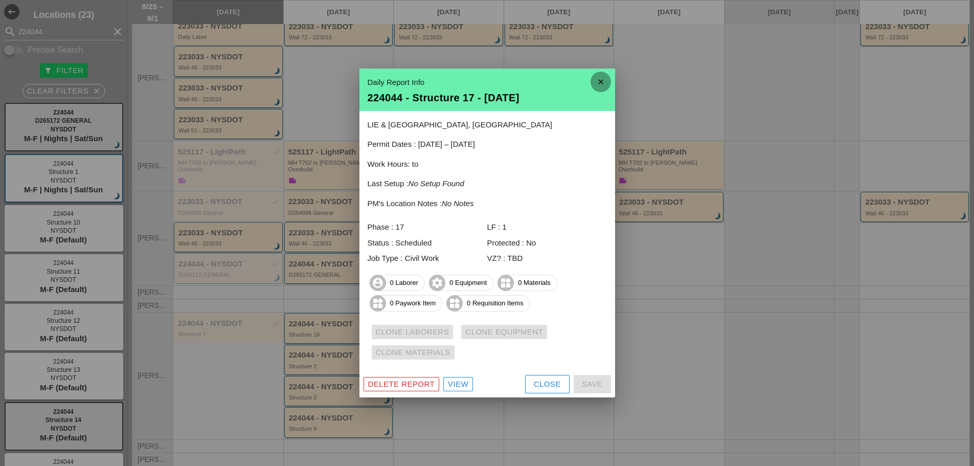
click at [609, 75] on icon "close" at bounding box center [600, 82] width 20 height 20
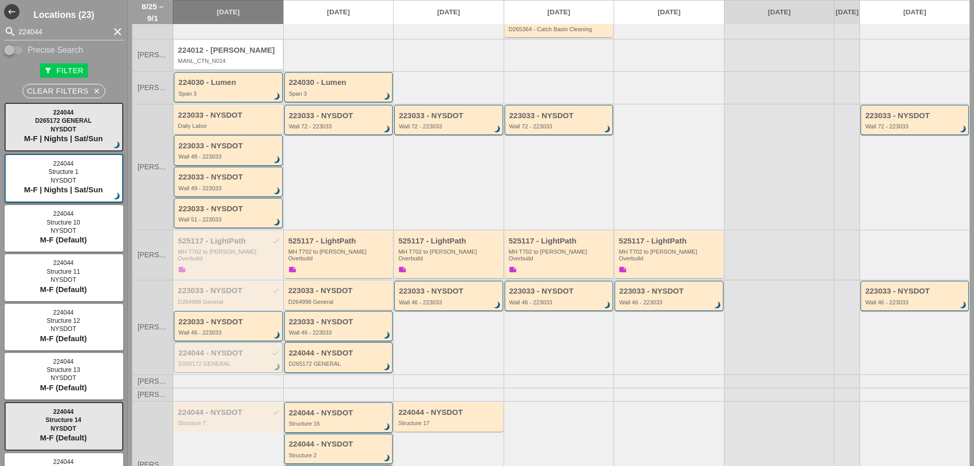
scroll to position [115, 0]
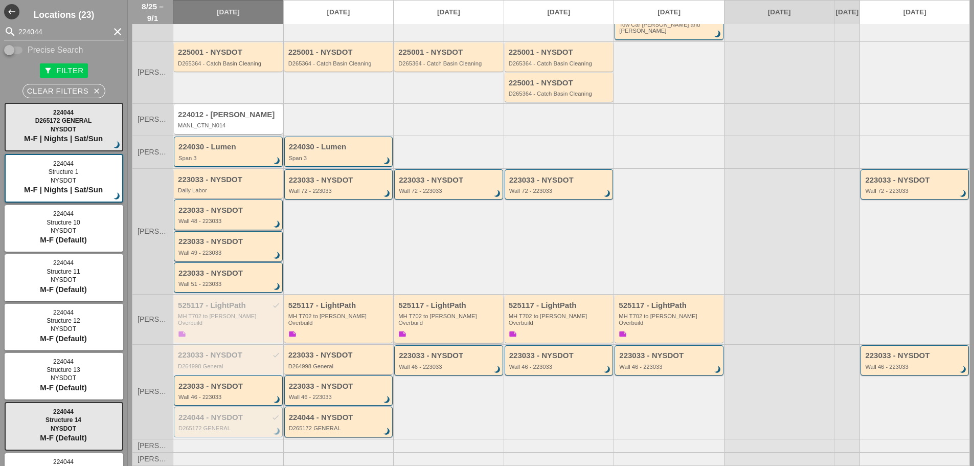
click at [455, 319] on div "525117 - LightPath MH T702 to [PERSON_NAME] Overbuild note" at bounding box center [449, 320] width 102 height 38
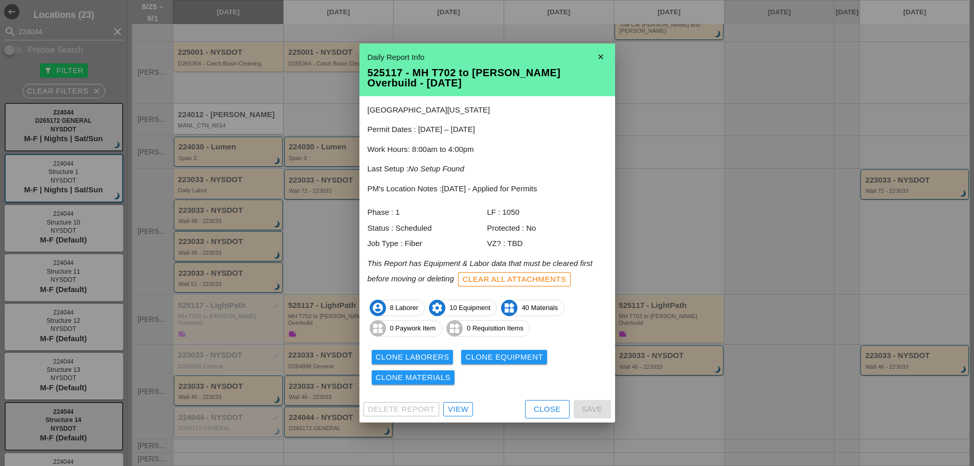
click at [599, 53] on icon "close" at bounding box center [600, 57] width 20 height 20
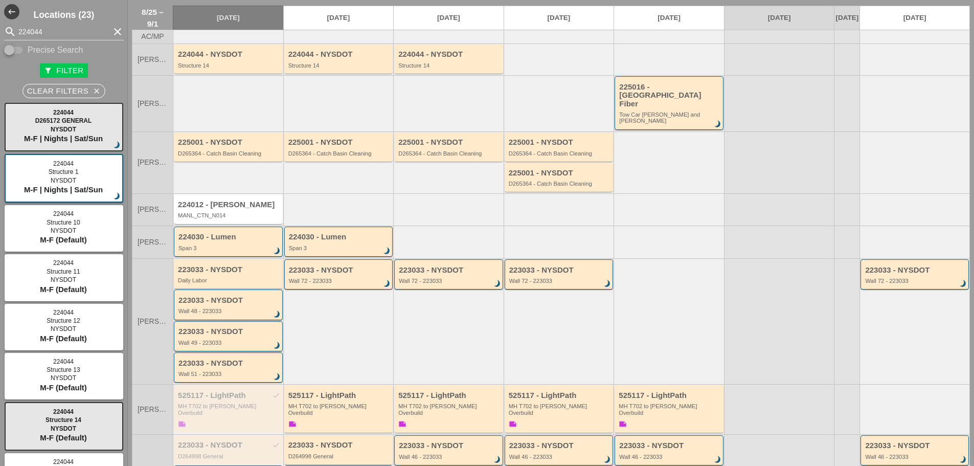
scroll to position [13, 0]
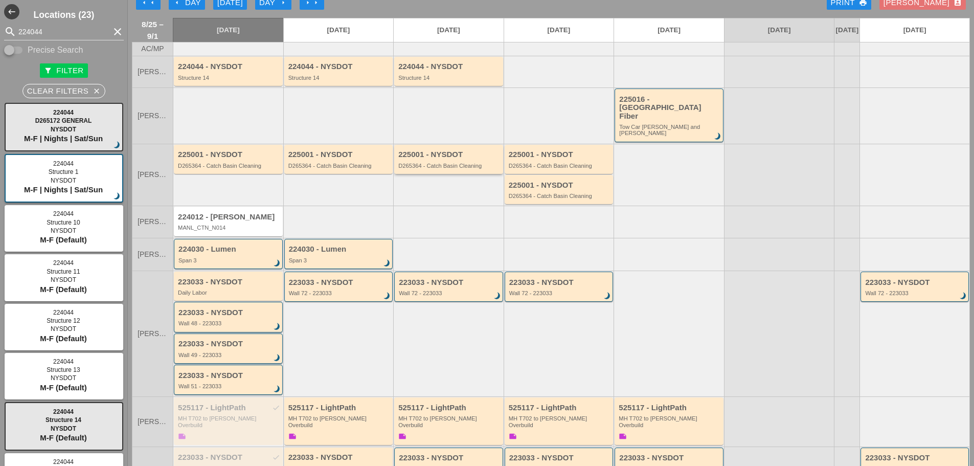
click at [466, 151] on div "225001 - NYSDOT" at bounding box center [449, 154] width 102 height 9
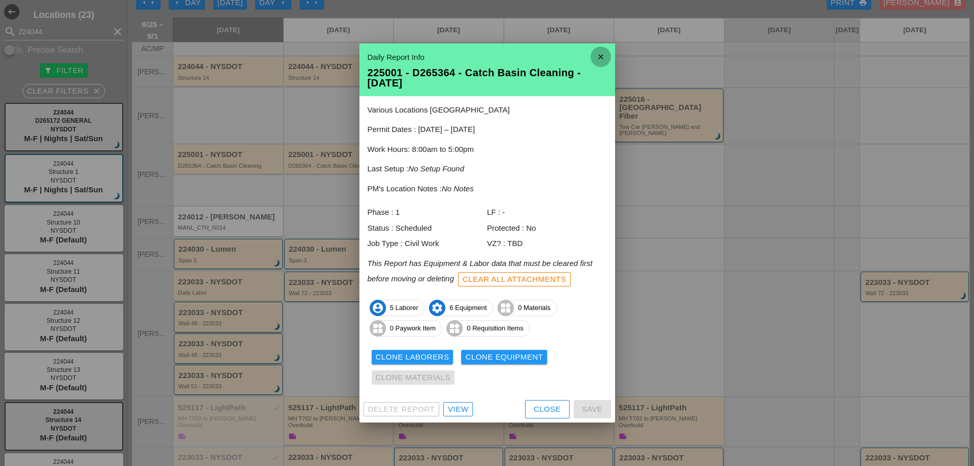
click at [603, 56] on icon "close" at bounding box center [600, 57] width 20 height 20
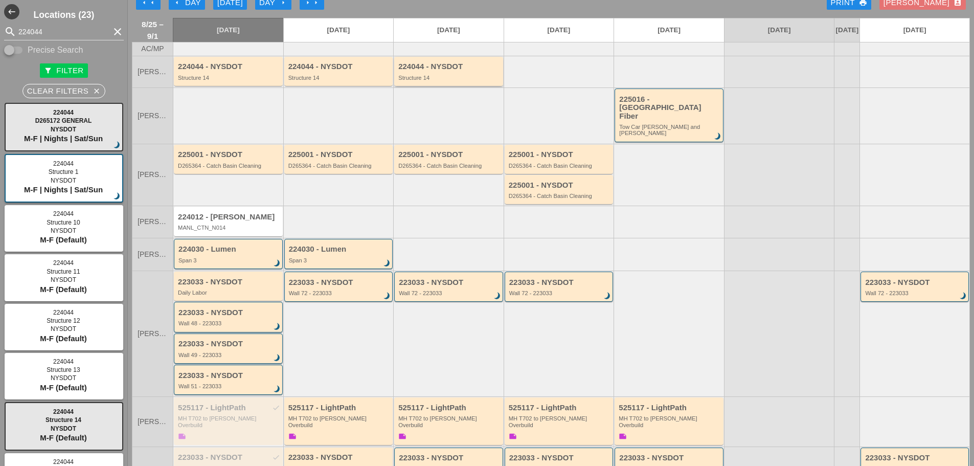
click at [428, 86] on div "224044 - NYSDOT Structure 14" at bounding box center [448, 71] width 109 height 29
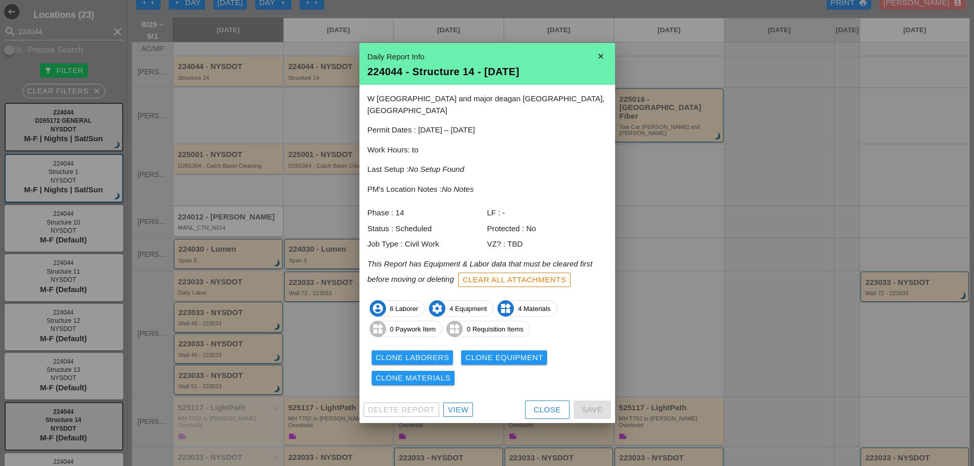
click at [605, 60] on icon "close" at bounding box center [600, 56] width 20 height 20
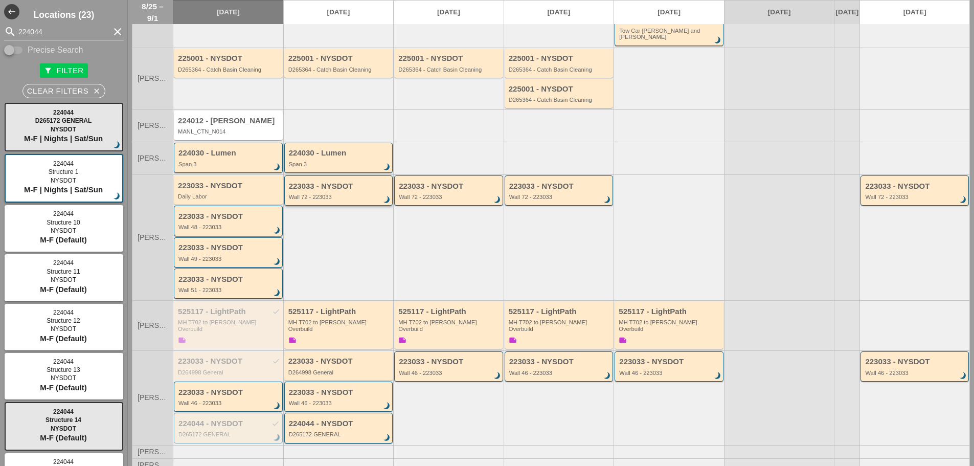
scroll to position [0, 0]
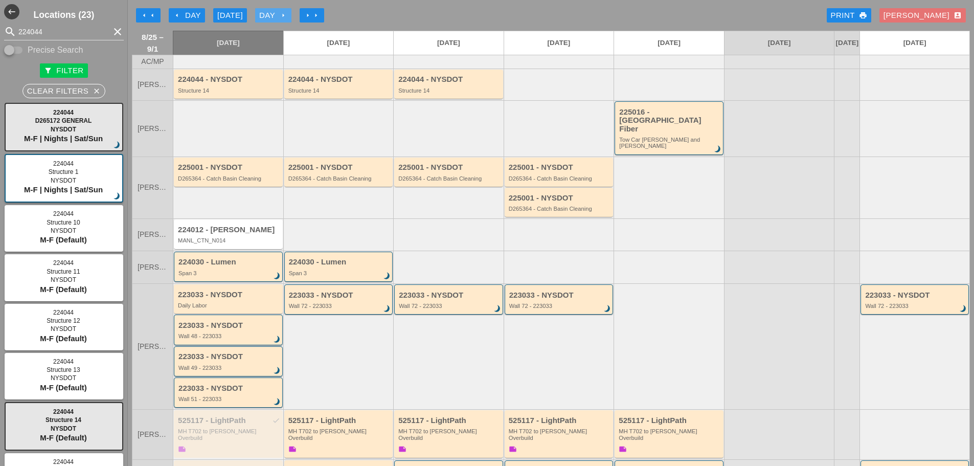
click at [286, 13] on icon "arrow_right" at bounding box center [283, 15] width 8 height 8
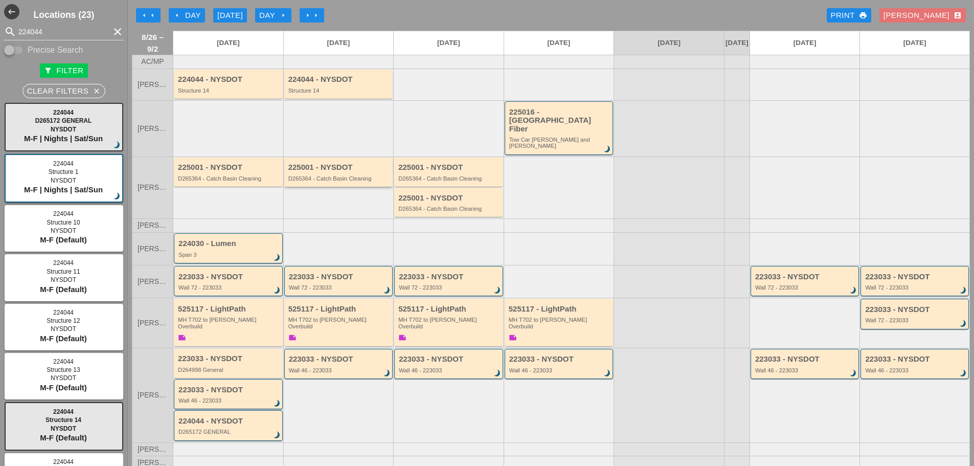
click at [334, 175] on div "D265364 - Catch Basin Cleaning" at bounding box center [339, 178] width 102 height 6
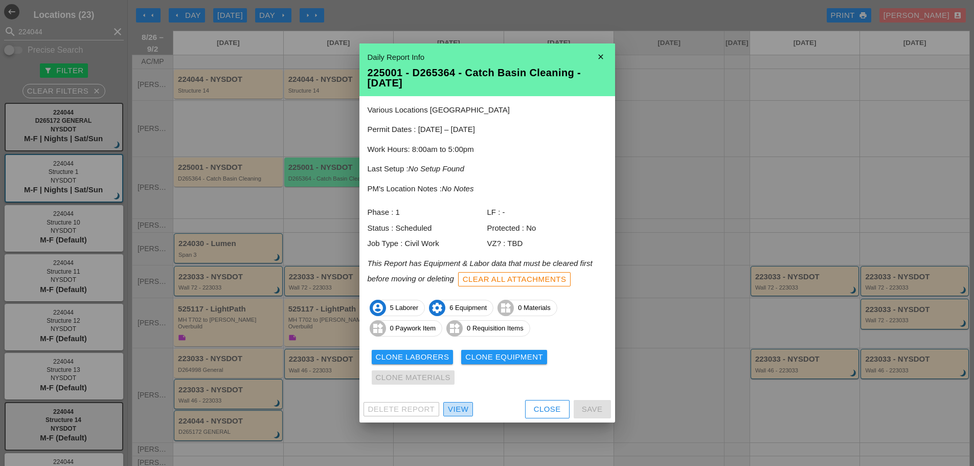
click at [465, 410] on div "View" at bounding box center [458, 409] width 20 height 12
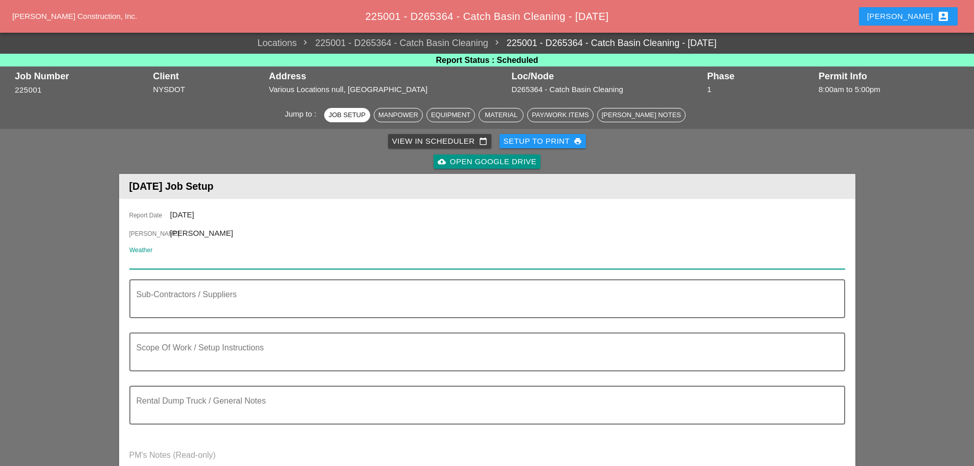
paste input "Day 78° 2% NW 12 mph Mostly sunny skies. High 78F. Winds NW at 10 to 15 mph."
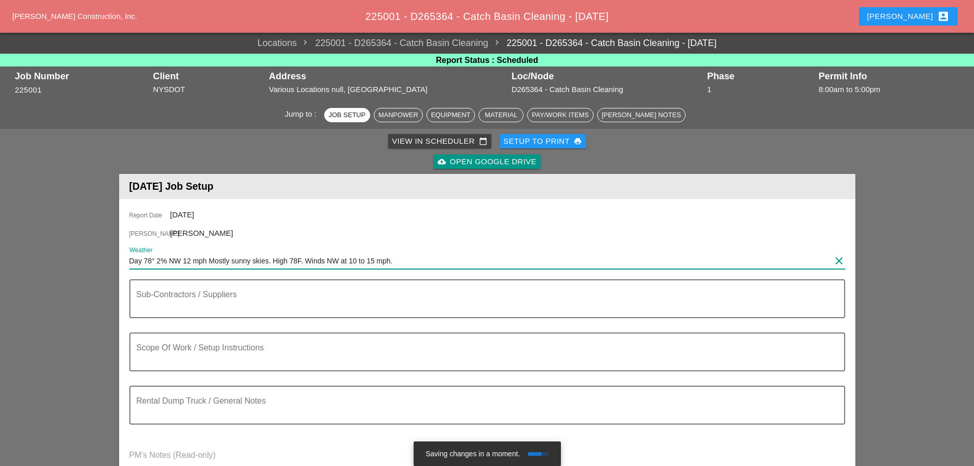
click at [129, 257] on input "Day 78° 2% NW 12 mph Mostly sunny skies. High 78F. Winds NW at 10 to 15 mph." at bounding box center [479, 261] width 701 height 16
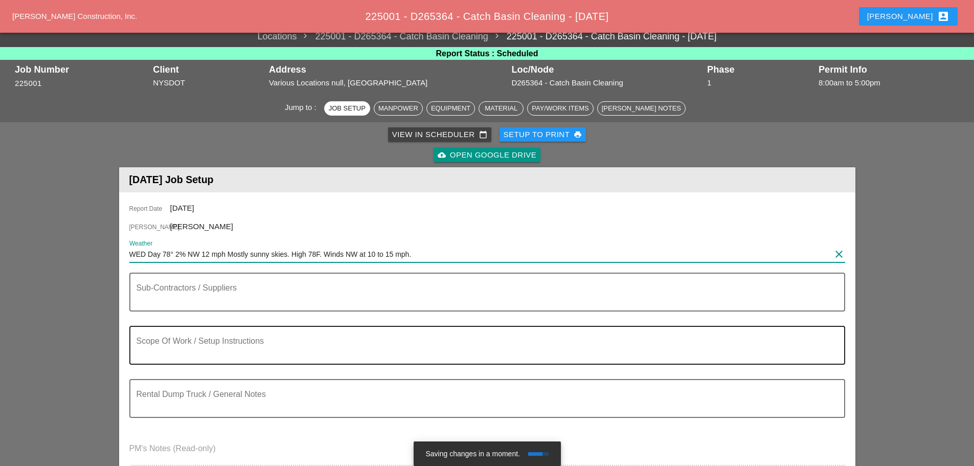
scroll to position [102, 0]
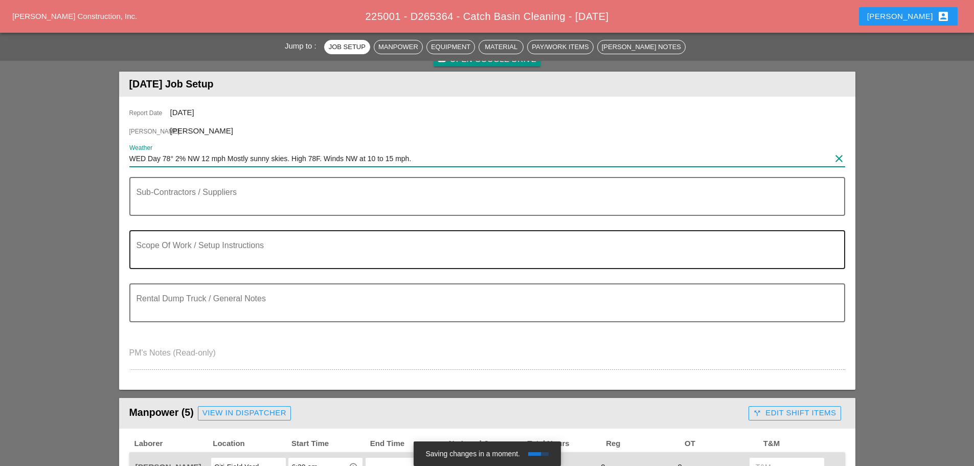
type input "WED Day 78° 2% NW 12 mph Mostly sunny skies. High 78F. Winds NW at 10 to 15 mph."
click at [173, 248] on textarea "Scope Of Work / Setup Instructions" at bounding box center [483, 255] width 693 height 25
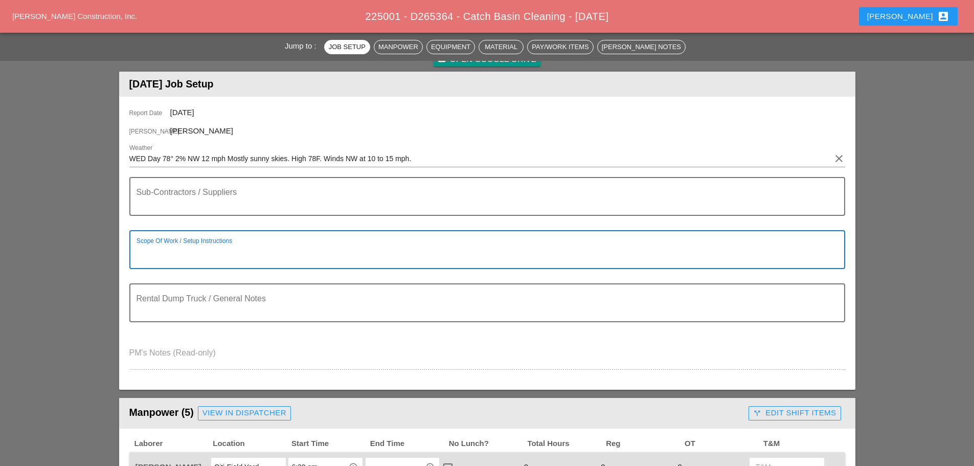
click at [167, 254] on textarea "Scope Of Work / Setup Instructions" at bounding box center [483, 255] width 693 height 25
type textarea "============== CLEANING C.B"
click at [139, 317] on textarea "Rental Dump Truck / General Notes" at bounding box center [483, 309] width 693 height 25
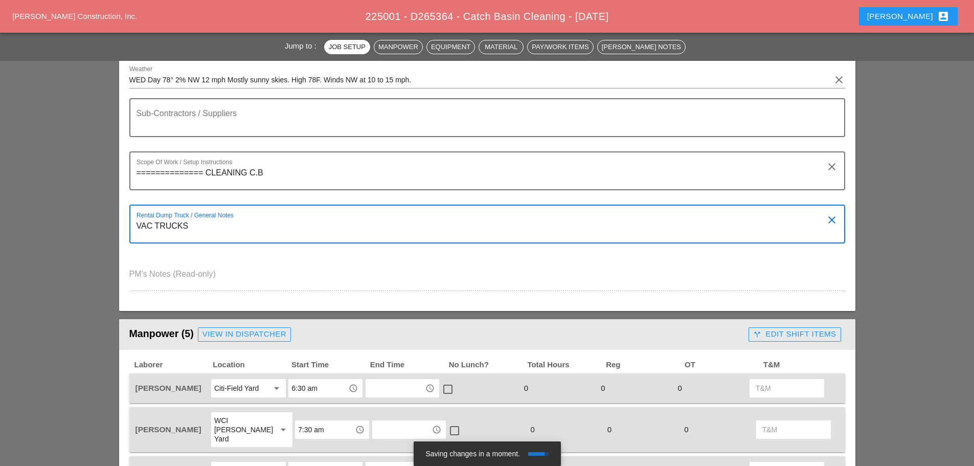
scroll to position [307, 0]
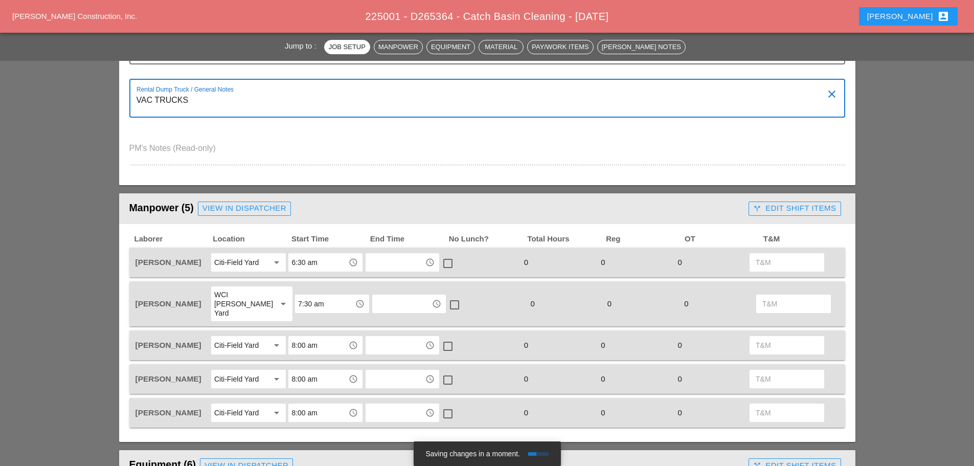
type textarea "VAC TRUCKS"
click at [335, 260] on input "6:30 am" at bounding box center [317, 262] width 53 height 16
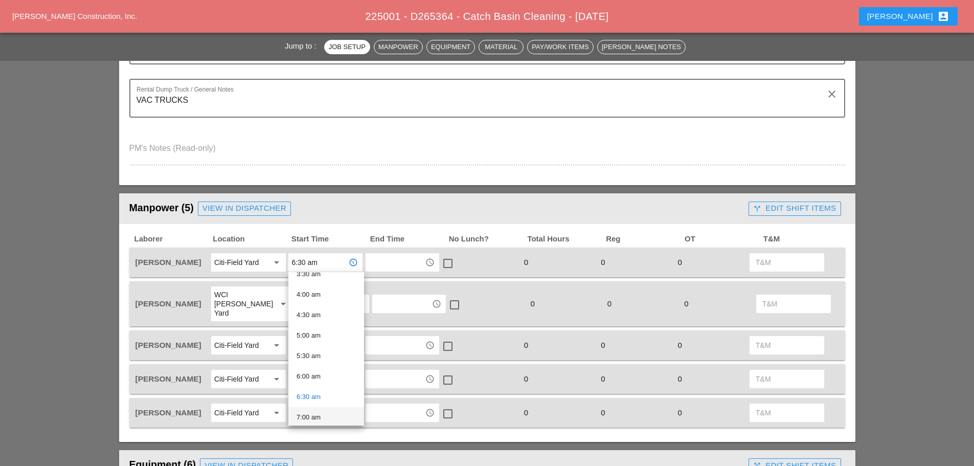
scroll to position [204, 0]
click at [317, 384] on div "7:30 am" at bounding box center [326, 386] width 59 height 12
type input "7:30 am"
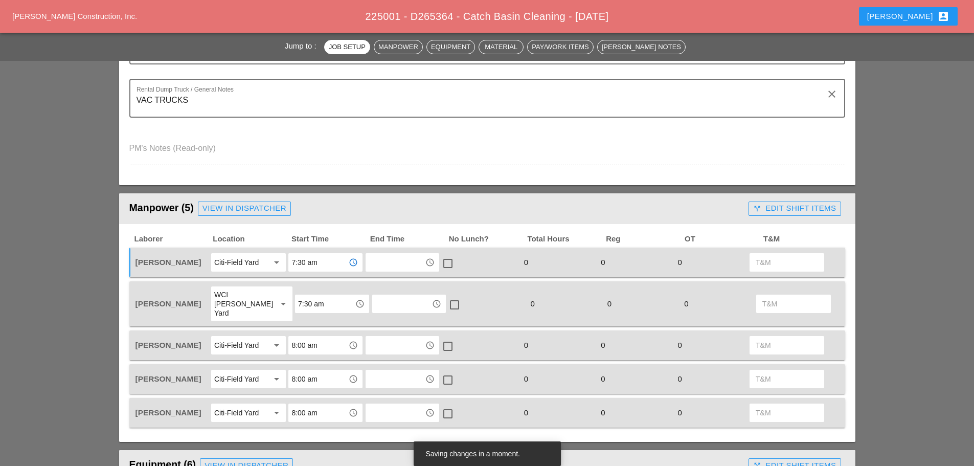
click at [327, 306] on input "7:30 am" at bounding box center [324, 303] width 53 height 16
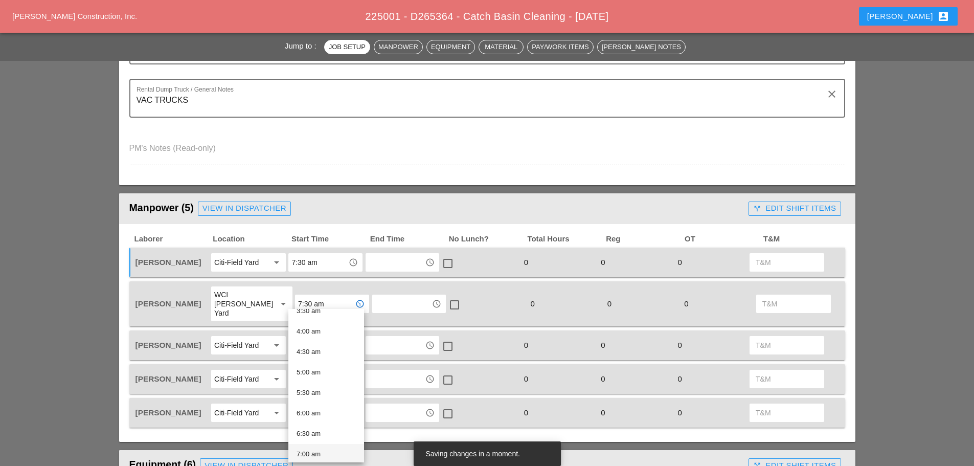
click at [319, 448] on div "7:00 am" at bounding box center [326, 454] width 59 height 12
type input "7:00 am"
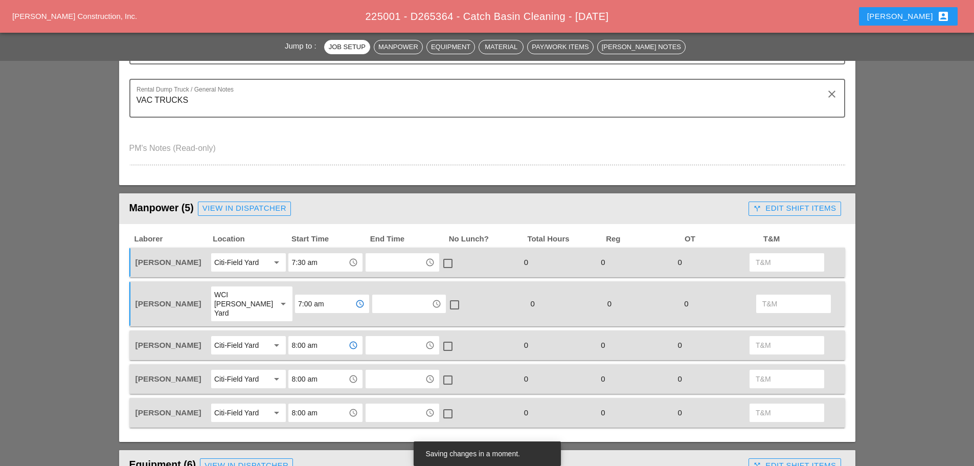
click at [324, 338] on input "8:00 am" at bounding box center [317, 345] width 53 height 16
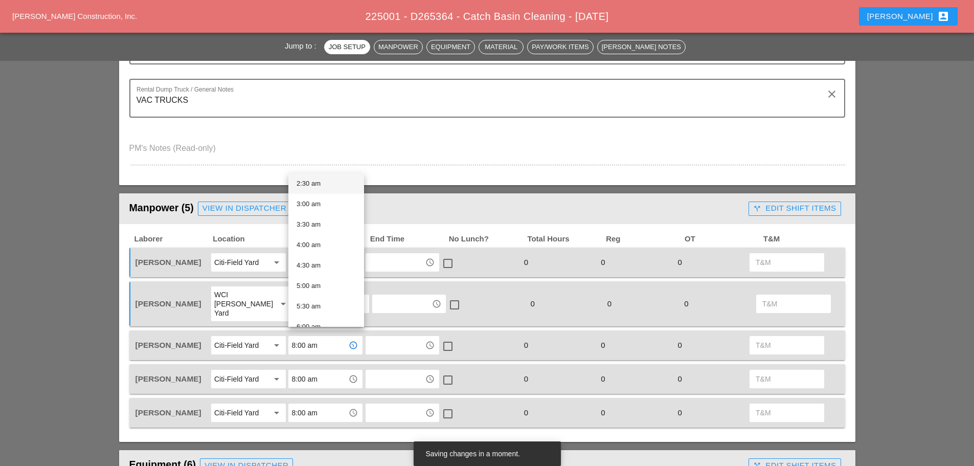
scroll to position [256, 0]
click at [320, 236] on div "7:30 am" at bounding box center [326, 237] width 59 height 12
type input "7:30 am"
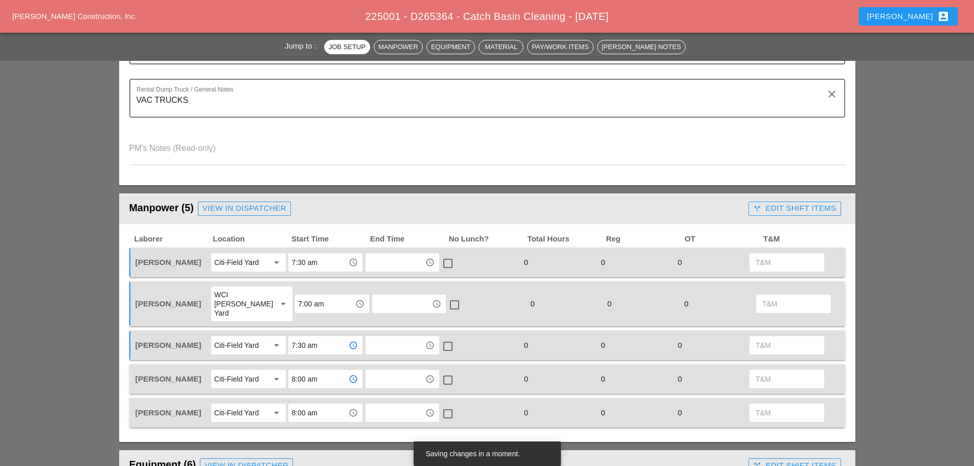
click at [328, 371] on input "8:00 am" at bounding box center [317, 379] width 53 height 16
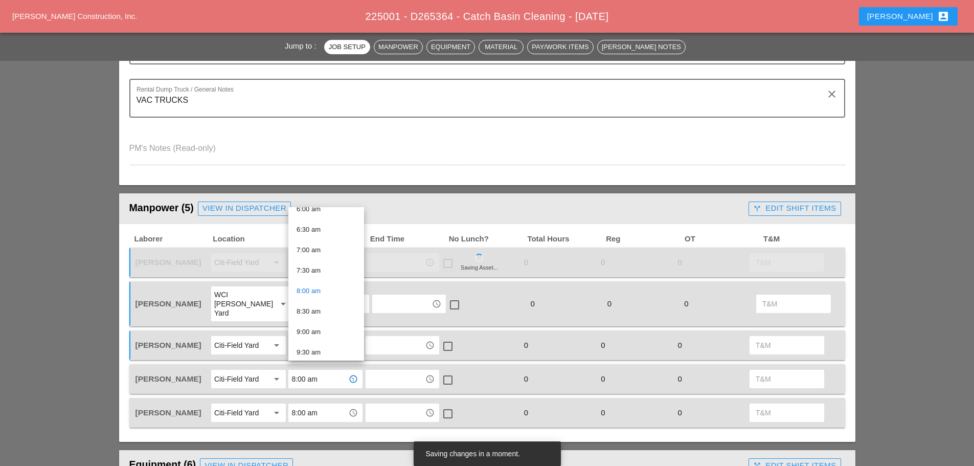
click at [319, 266] on div "7:30 am" at bounding box center [326, 270] width 59 height 12
type input "7:30 am"
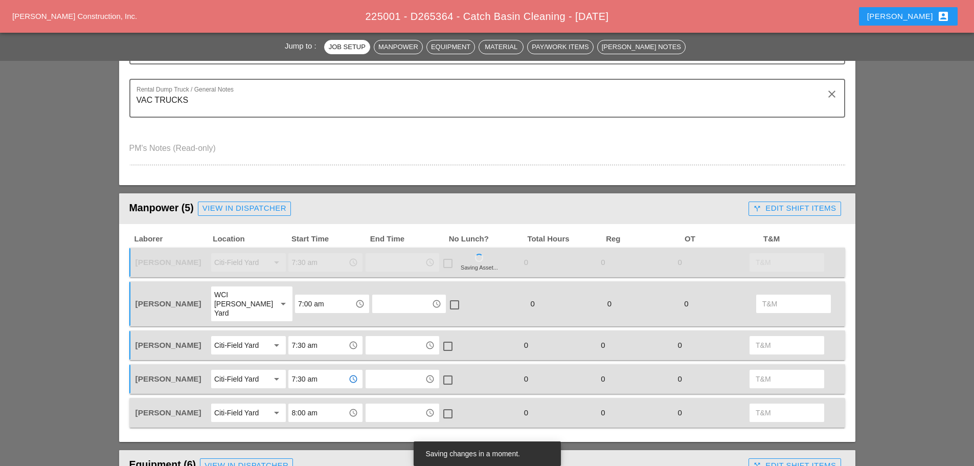
click at [327, 410] on input "8:00 am" at bounding box center [317, 412] width 53 height 16
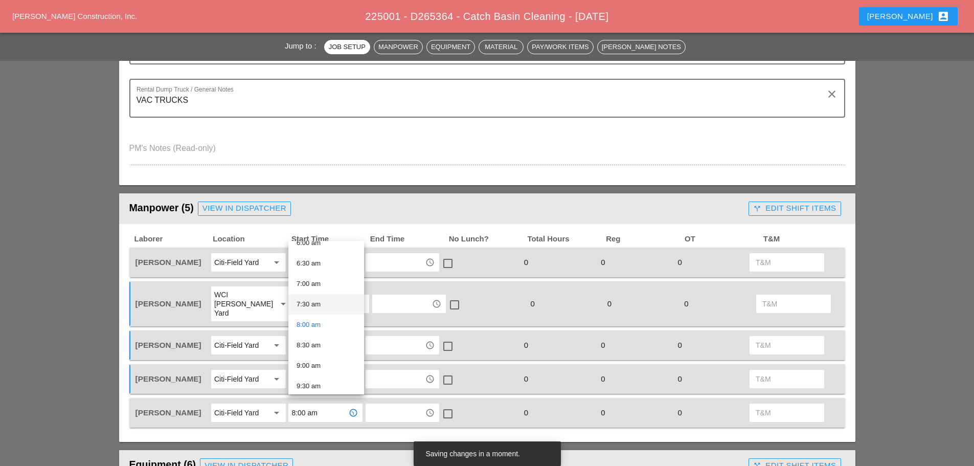
click at [320, 304] on div "7:30 am" at bounding box center [326, 304] width 59 height 12
type input "7:30 am"
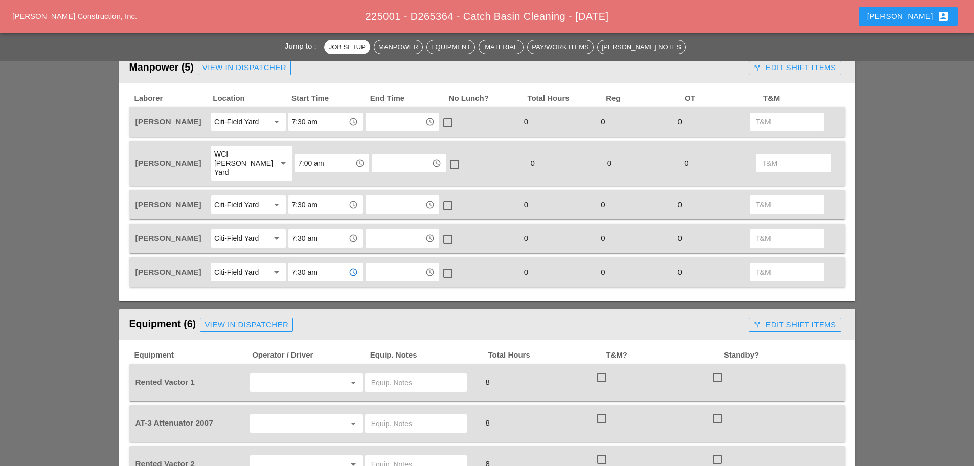
scroll to position [511, 0]
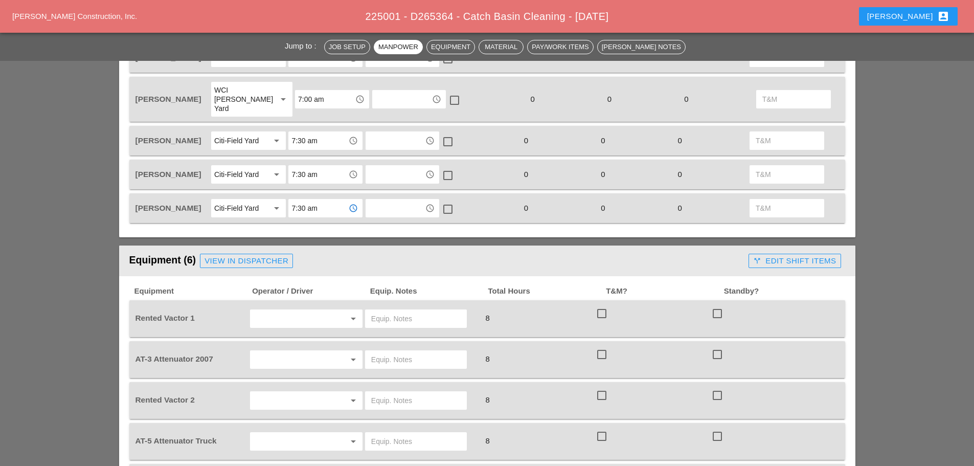
click at [293, 310] on input "text" at bounding box center [292, 318] width 78 height 16
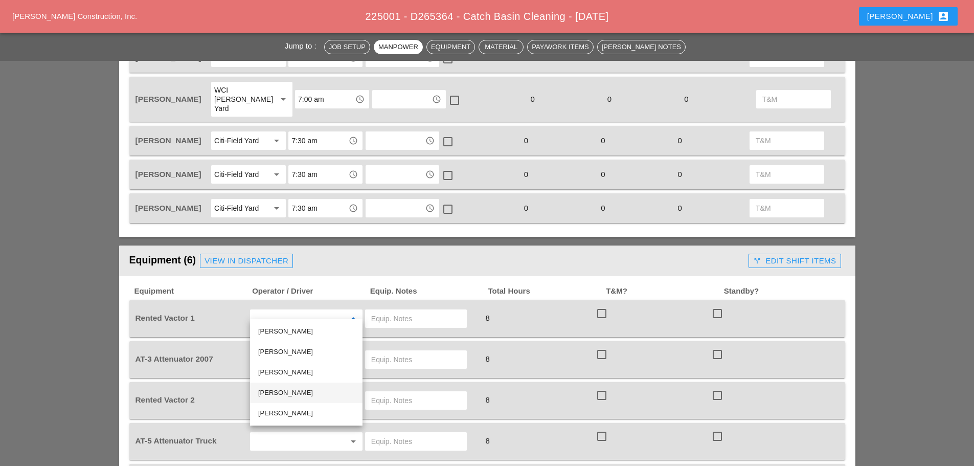
click at [279, 396] on div "[PERSON_NAME]" at bounding box center [306, 392] width 96 height 12
type input "[PERSON_NAME]"
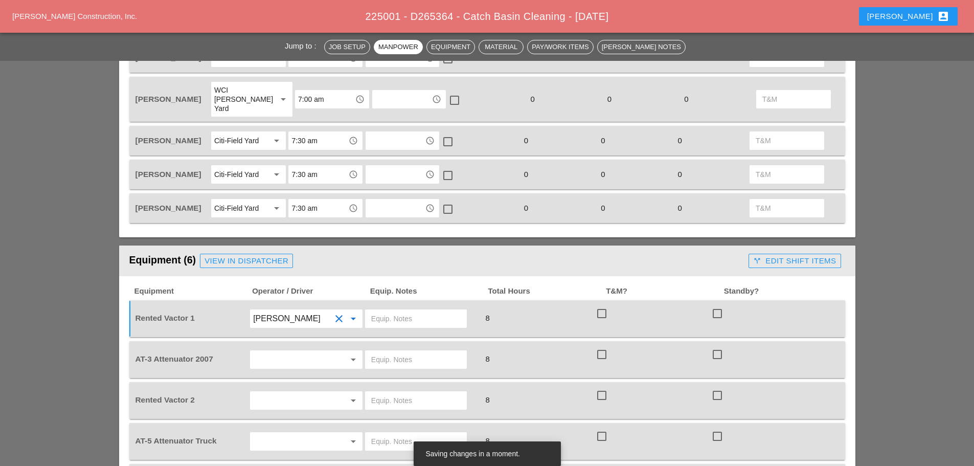
click at [280, 351] on input "text" at bounding box center [292, 359] width 78 height 16
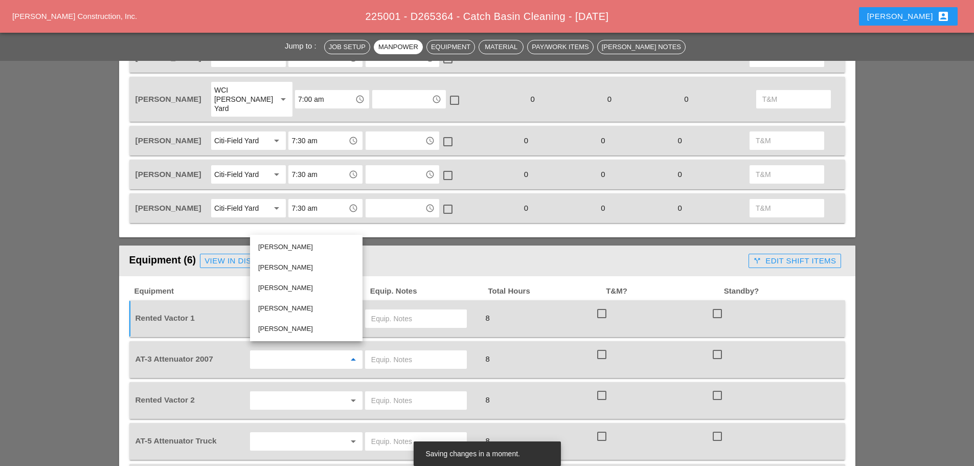
click at [282, 243] on div "[PERSON_NAME]" at bounding box center [306, 247] width 96 height 12
type input "[PERSON_NAME]"
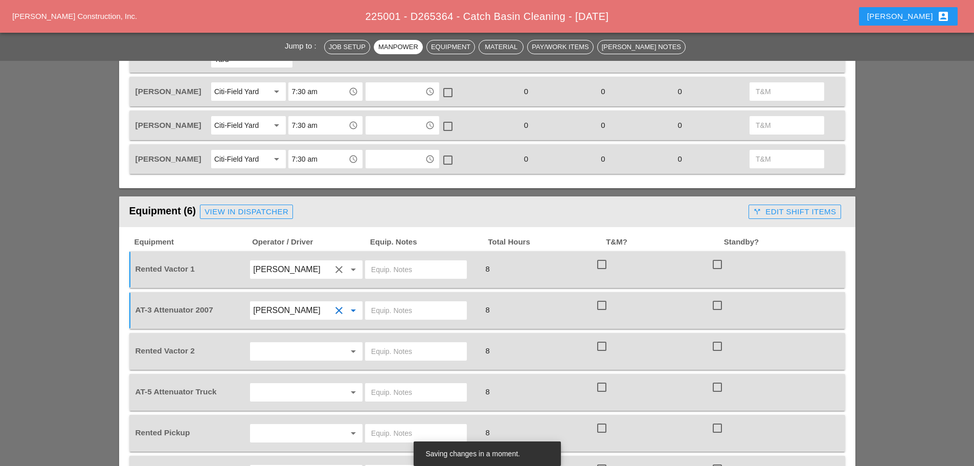
scroll to position [613, 0]
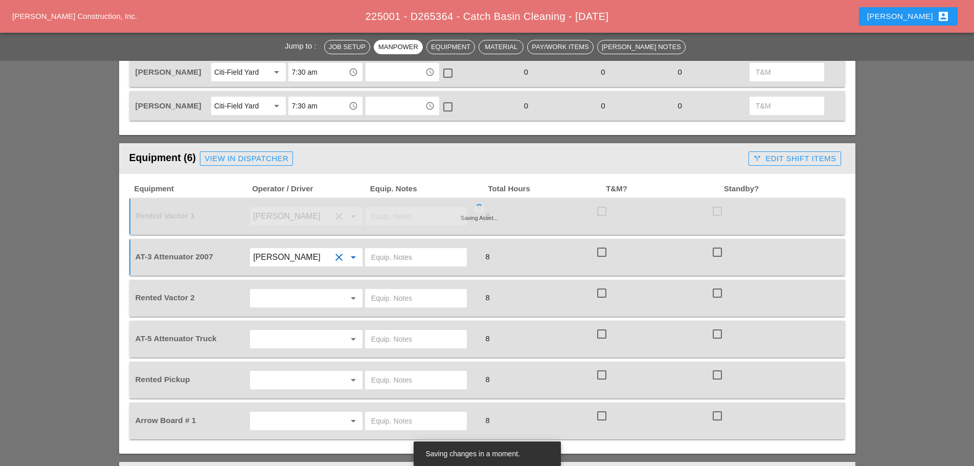
click at [287, 291] on input "text" at bounding box center [292, 298] width 78 height 16
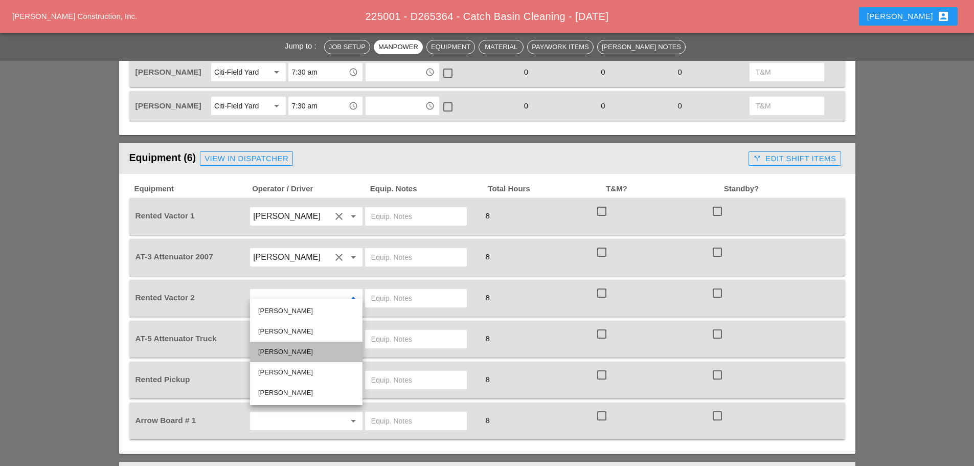
click at [290, 353] on div "[PERSON_NAME]" at bounding box center [306, 352] width 96 height 12
type input "[PERSON_NAME]"
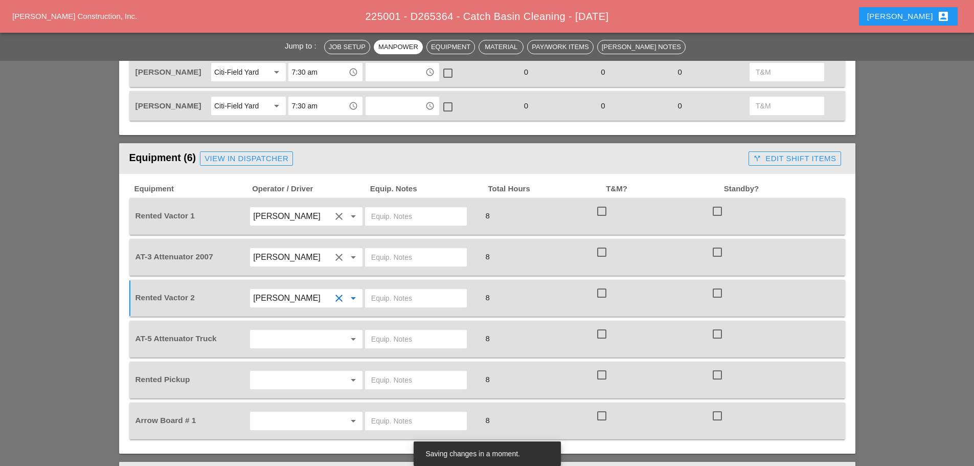
click at [278, 331] on input "text" at bounding box center [292, 339] width 78 height 16
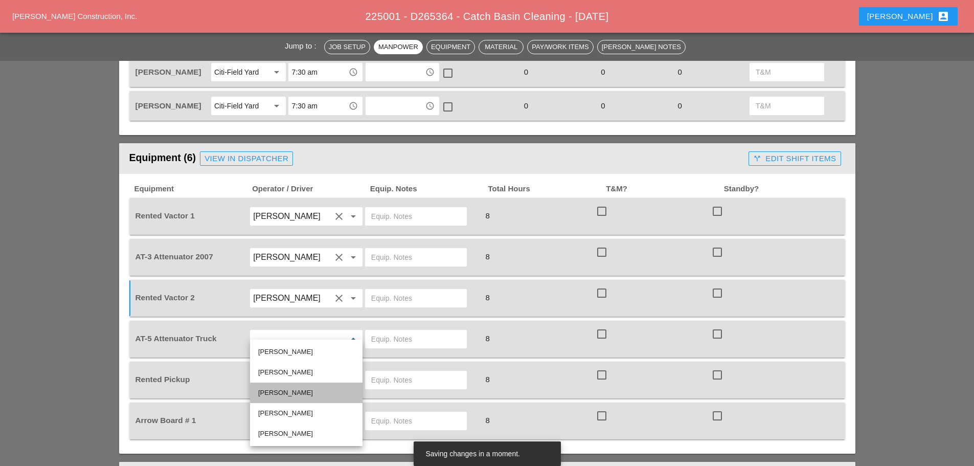
click at [276, 390] on div "[PERSON_NAME]" at bounding box center [306, 392] width 96 height 12
type input "[PERSON_NAME]"
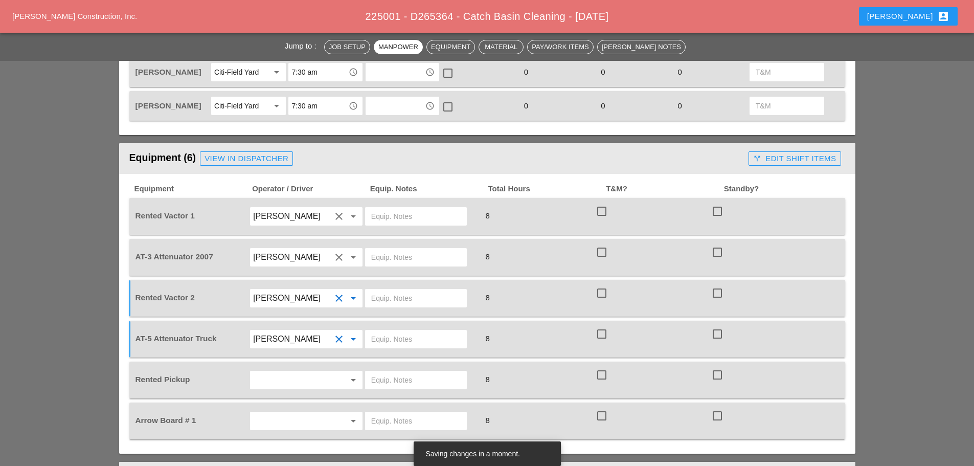
click at [301, 293] on input "[PERSON_NAME]" at bounding box center [292, 298] width 78 height 16
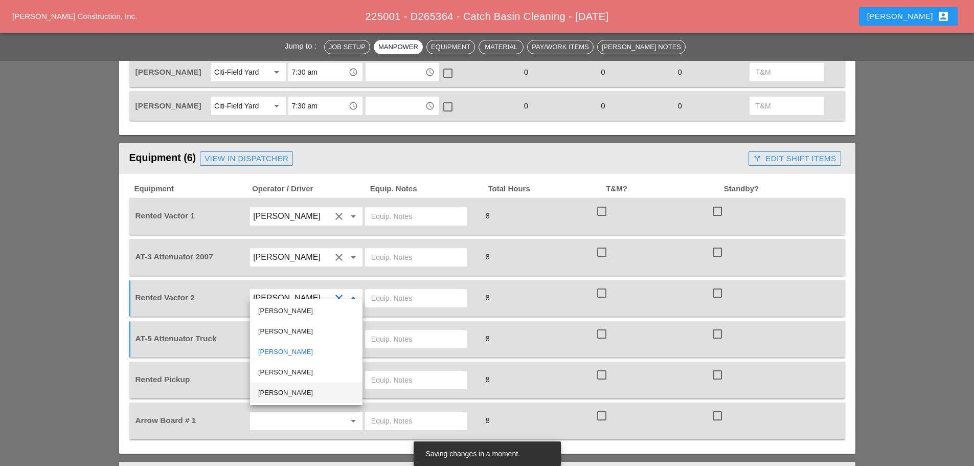
click at [290, 393] on div "[PERSON_NAME]" at bounding box center [306, 392] width 96 height 12
type input "[PERSON_NAME]"
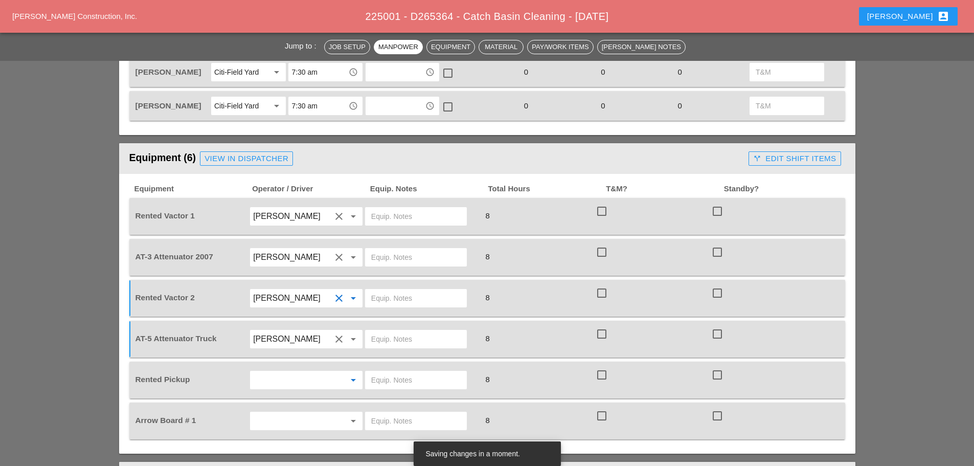
click at [293, 373] on input "text" at bounding box center [292, 380] width 78 height 16
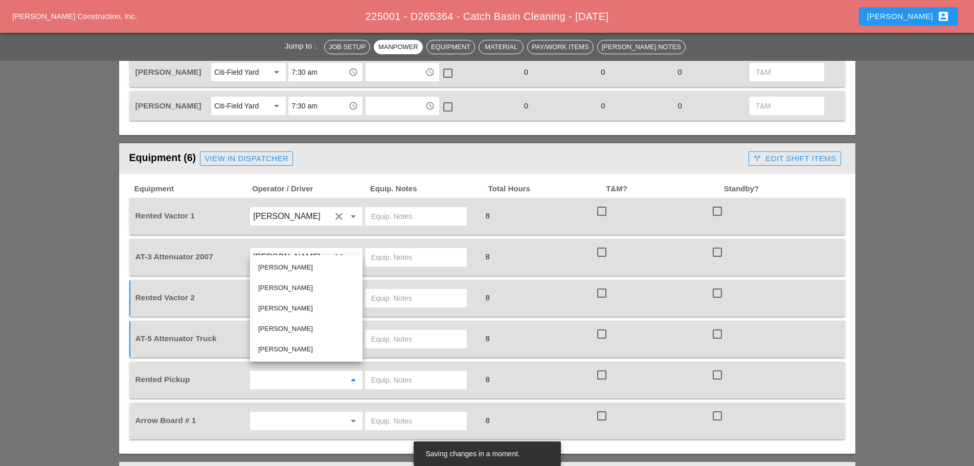
click at [929, 273] on div "Jump to : Job Setup Manpower Equipment Material Pay/Work Items [PERSON_NAME] No…" at bounding box center [487, 462] width 974 height 1950
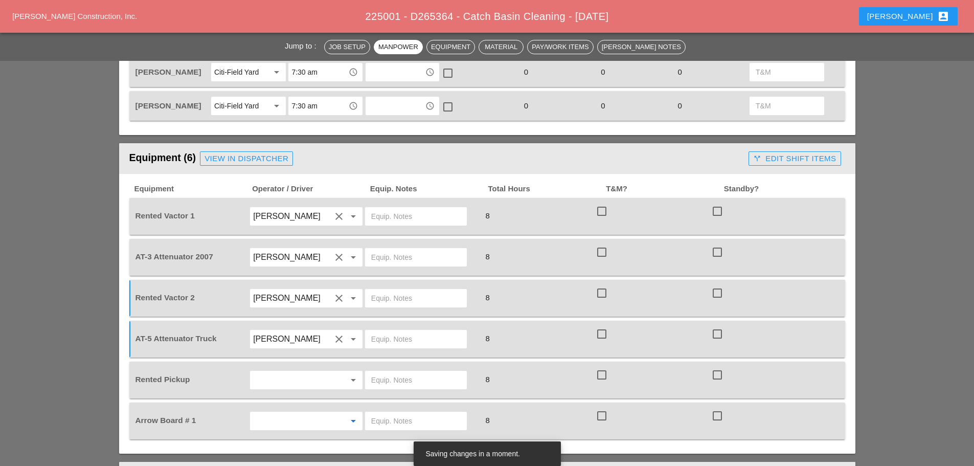
click at [300, 413] on input "text" at bounding box center [292, 421] width 78 height 16
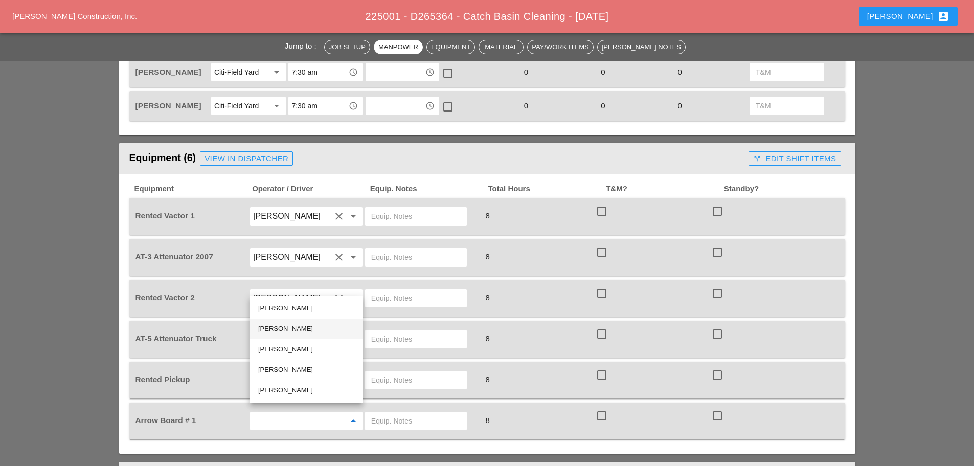
click at [290, 328] on div "[PERSON_NAME]" at bounding box center [306, 329] width 96 height 12
type input "[PERSON_NAME]"
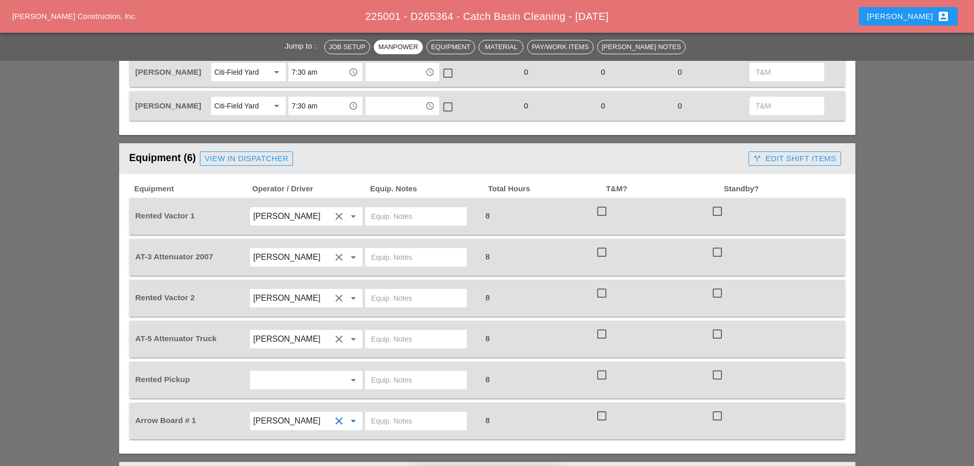
click at [387, 208] on input "text" at bounding box center [415, 216] width 89 height 16
type input "c"
type input "CITI FIELD"
click at [398, 255] on input "text" at bounding box center [415, 257] width 89 height 16
type input "[PERSON_NAME] YARD"
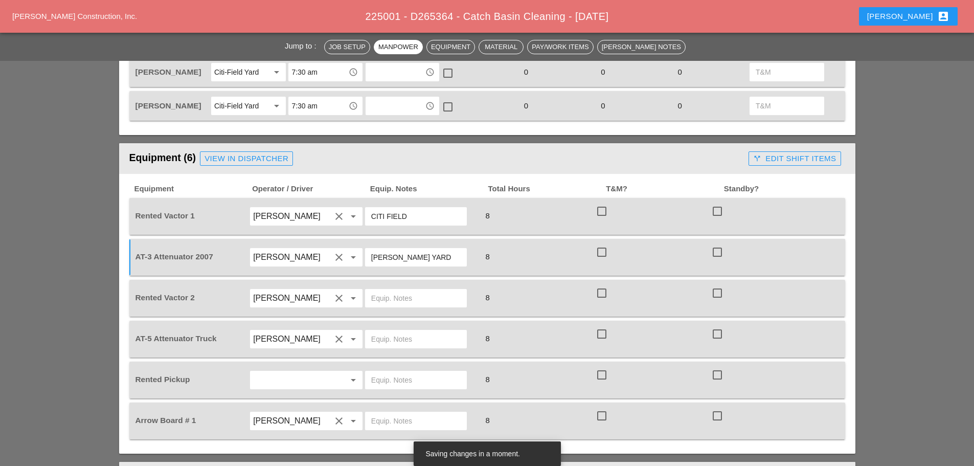
click at [390, 290] on input "text" at bounding box center [415, 298] width 89 height 16
type input "[GEOGRAPHIC_DATA]"
click at [385, 332] on input "text" at bounding box center [415, 339] width 89 height 16
click at [390, 372] on input "text" at bounding box center [415, 380] width 89 height 16
click at [372, 413] on input "text" at bounding box center [415, 421] width 89 height 16
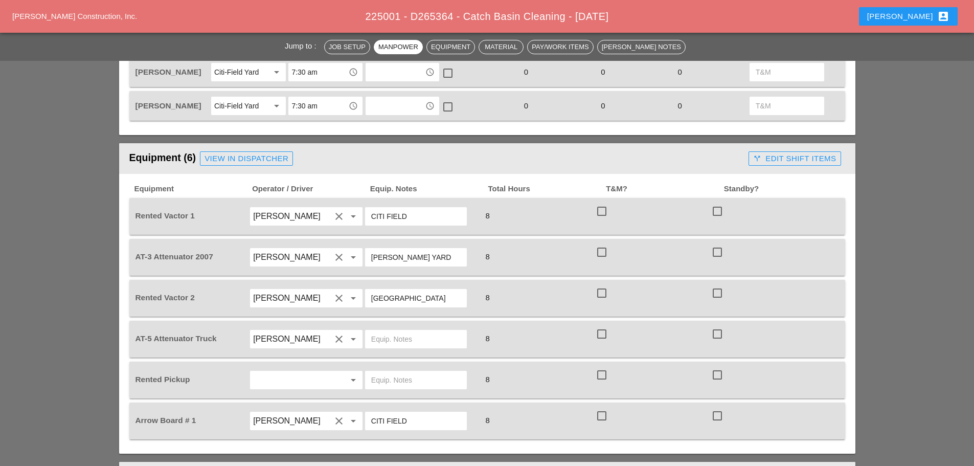
type input "CITI FIELD"
click at [258, 153] on div "View in Dispatcher" at bounding box center [246, 159] width 84 height 12
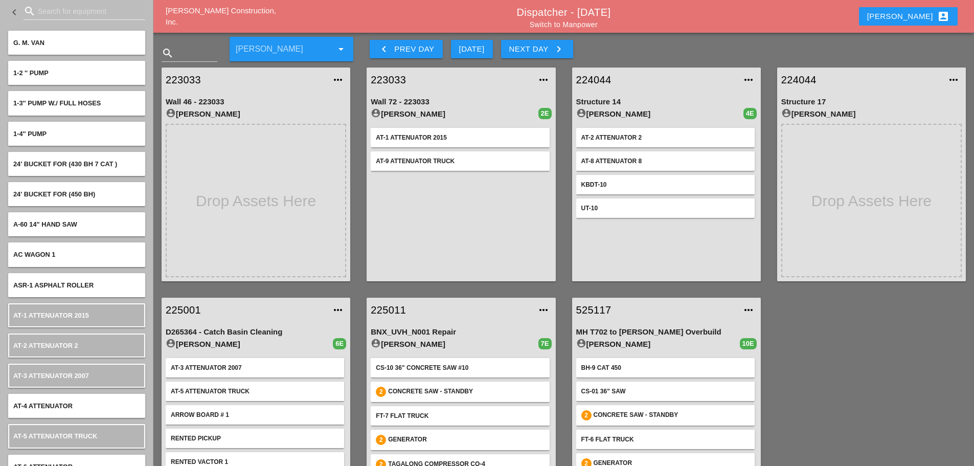
scroll to position [54, 0]
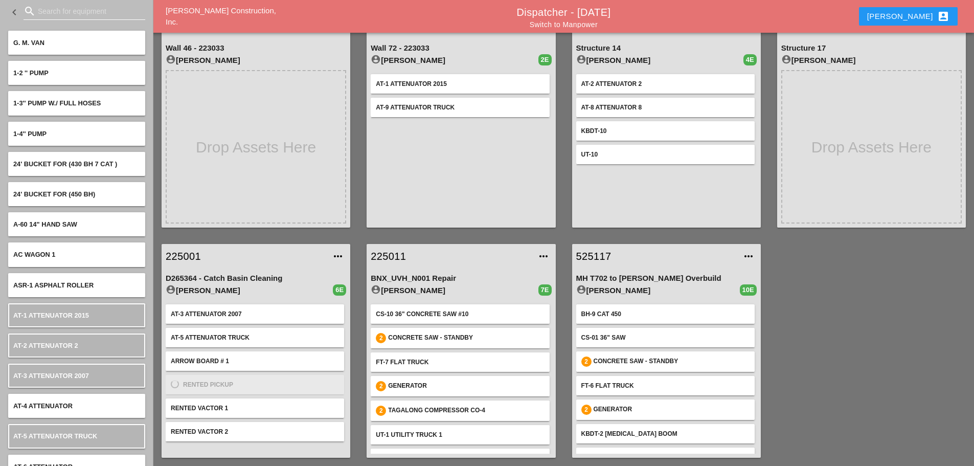
click at [71, 16] on input "Search for equipment" at bounding box center [84, 11] width 93 height 16
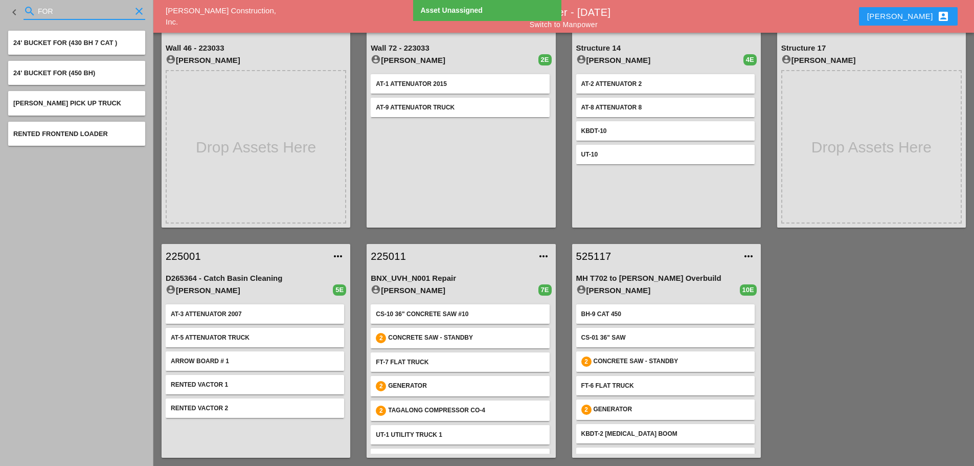
type input "FOR"
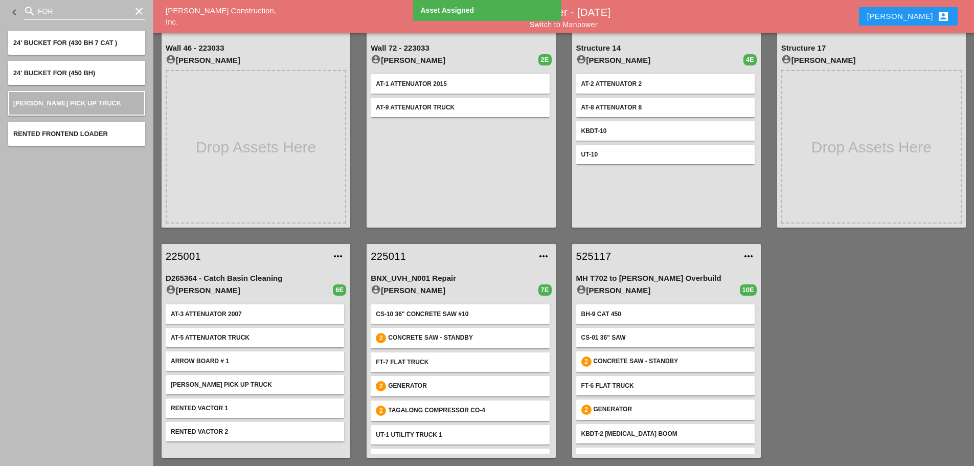
click at [140, 10] on icon "clear" at bounding box center [139, 11] width 12 height 12
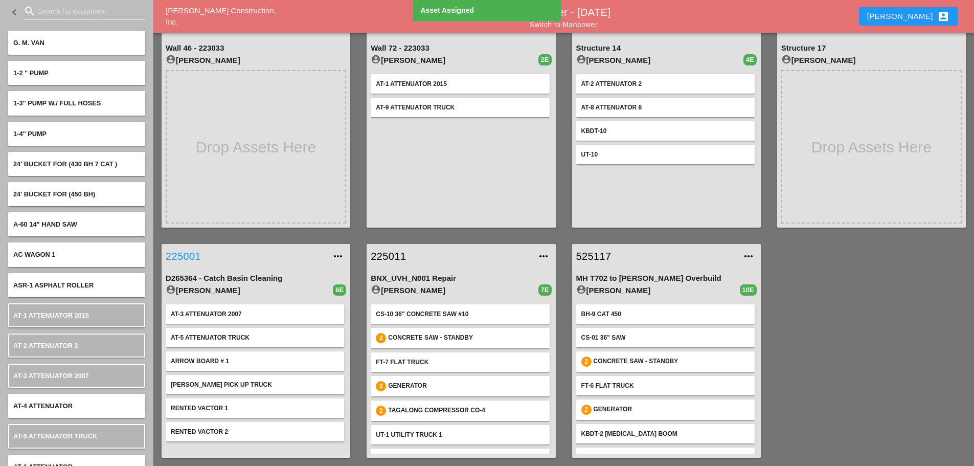
click at [188, 254] on link "225001" at bounding box center [246, 255] width 160 height 15
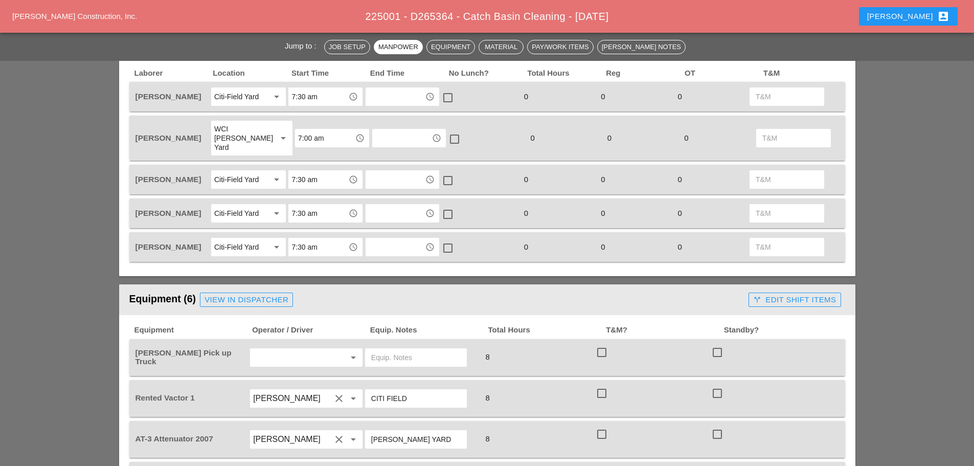
scroll to position [511, 0]
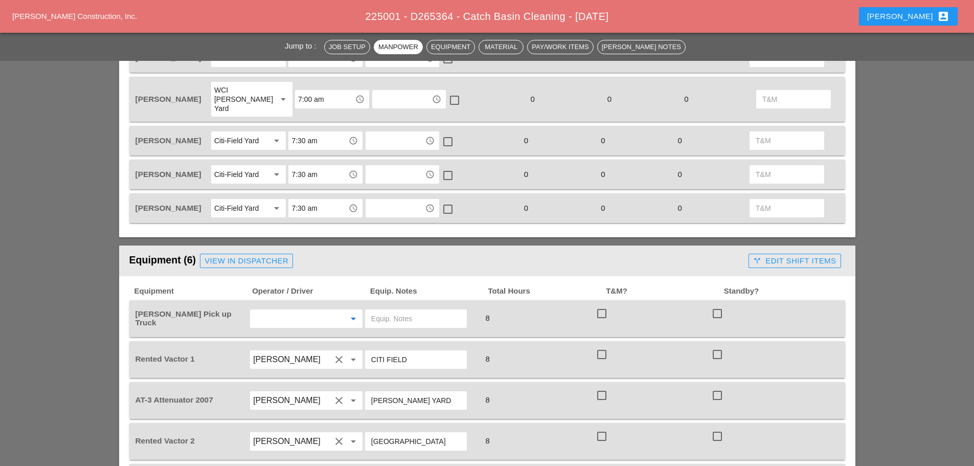
click at [285, 310] on input "text" at bounding box center [292, 318] width 78 height 16
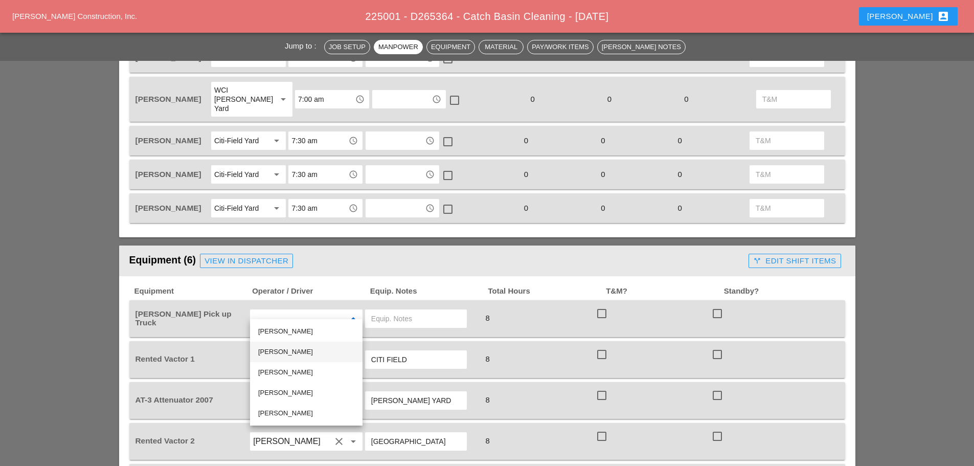
click at [282, 352] on div "[PERSON_NAME]" at bounding box center [306, 352] width 96 height 12
type input "[PERSON_NAME]"
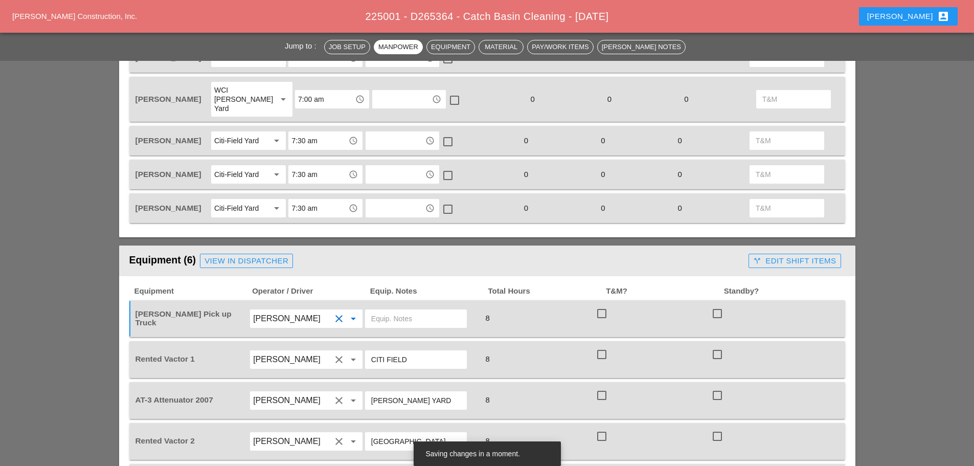
click at [375, 310] on input "text" at bounding box center [415, 318] width 89 height 16
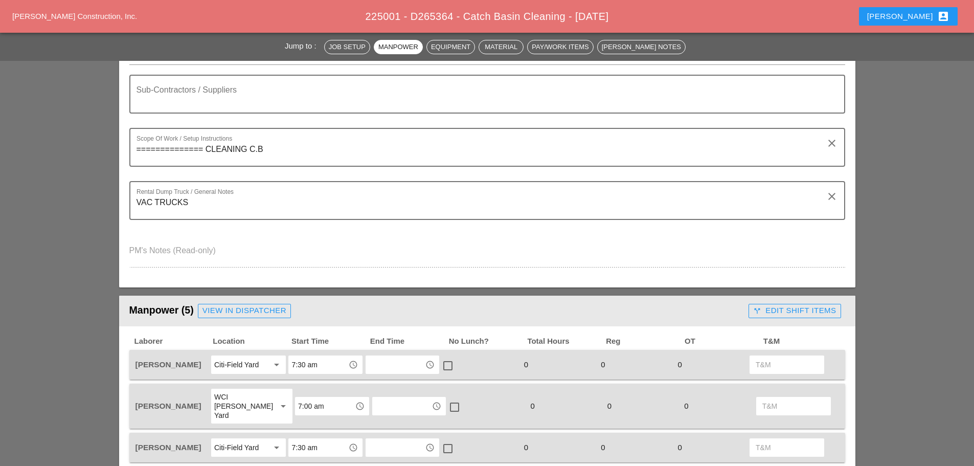
scroll to position [0, 0]
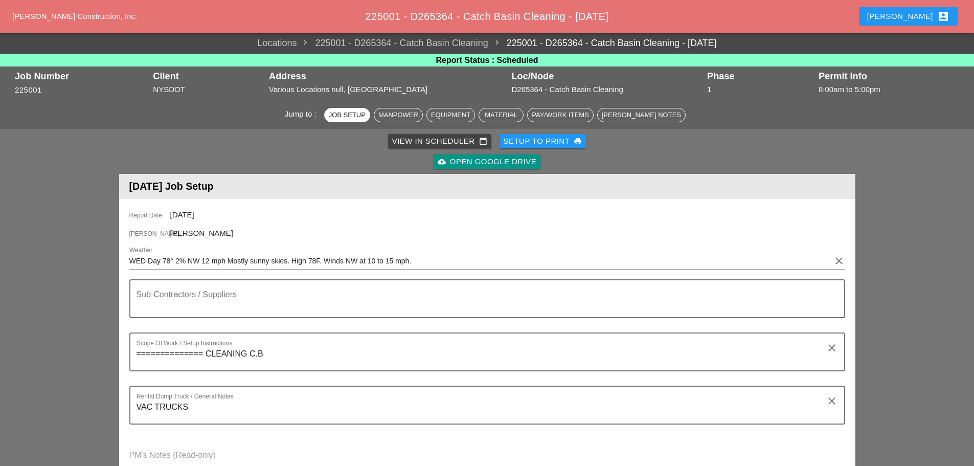
type input "W/ SMALL TOOLS"
click at [519, 137] on div "Setup to Print print" at bounding box center [543, 141] width 79 height 12
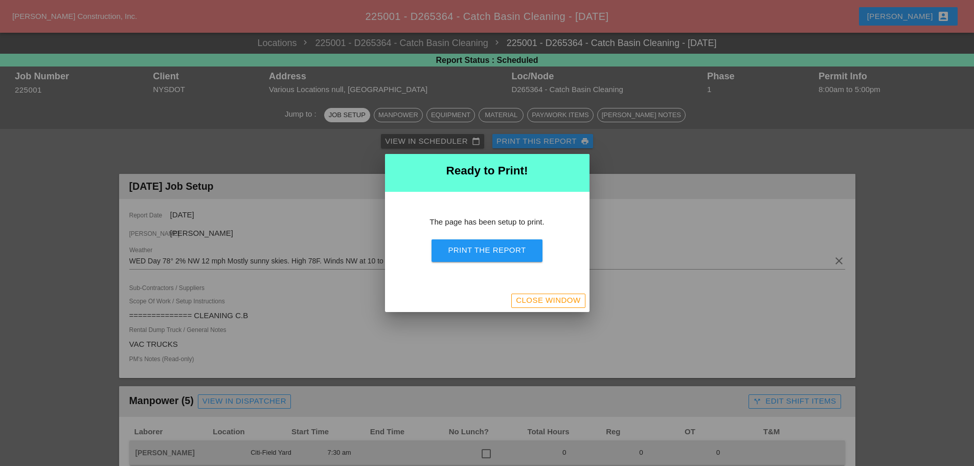
click at [463, 247] on div "Print the Report" at bounding box center [487, 250] width 78 height 12
click at [561, 303] on div "Close Window" at bounding box center [548, 300] width 64 height 12
